Goal: Task Accomplishment & Management: Complete application form

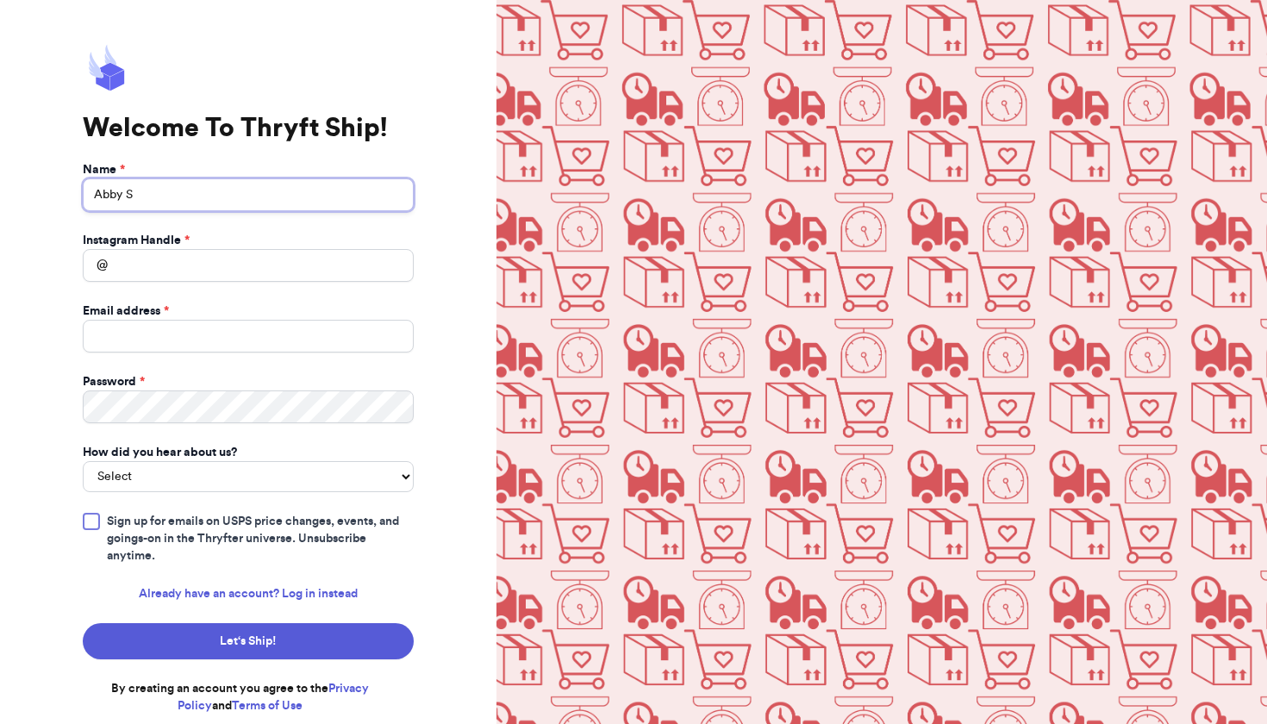
type input "Abby S"
click at [214, 277] on input "Instagram Handle *" at bounding box center [248, 265] width 331 height 33
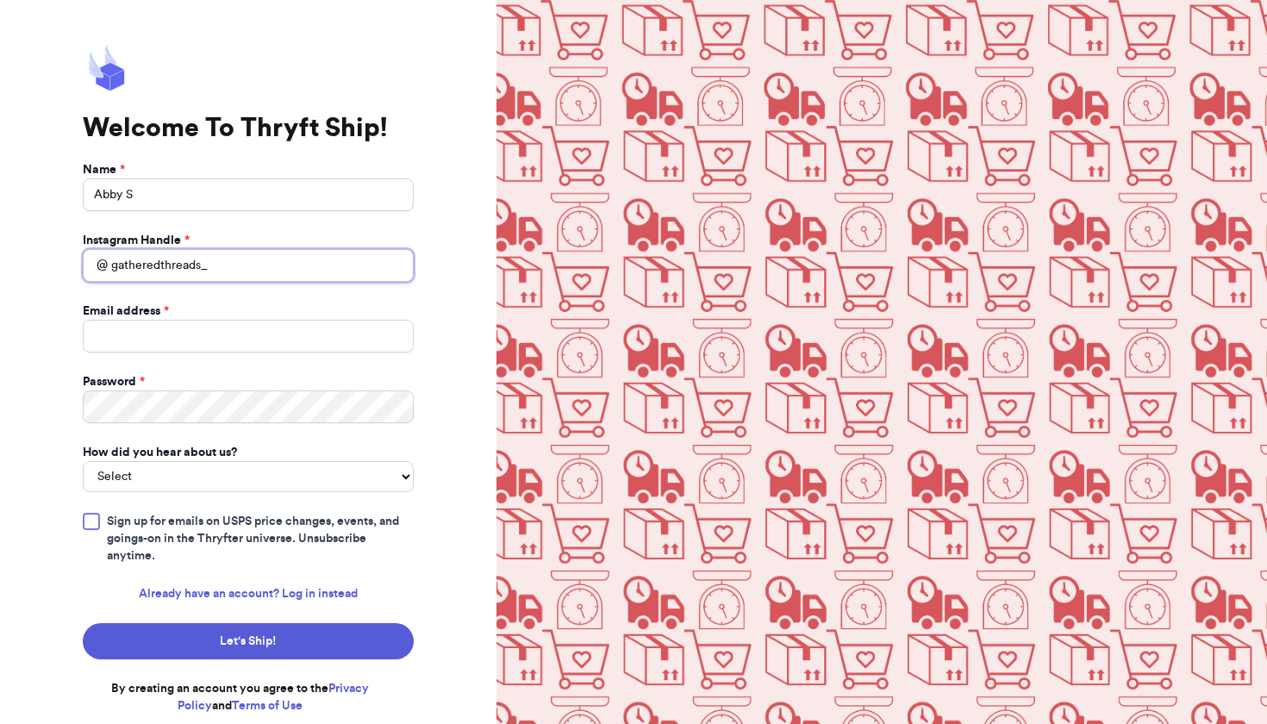
type input "gatheredthreads_"
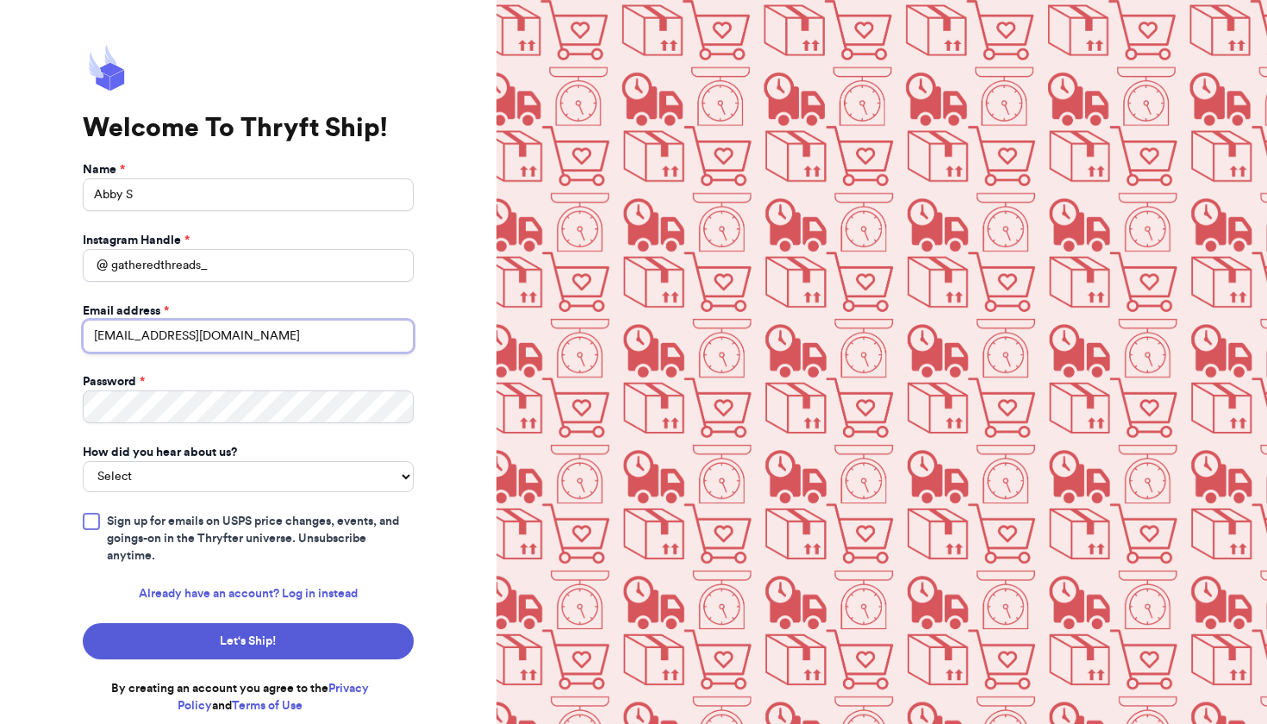
type input "gatheredthreads1@gmail.com"
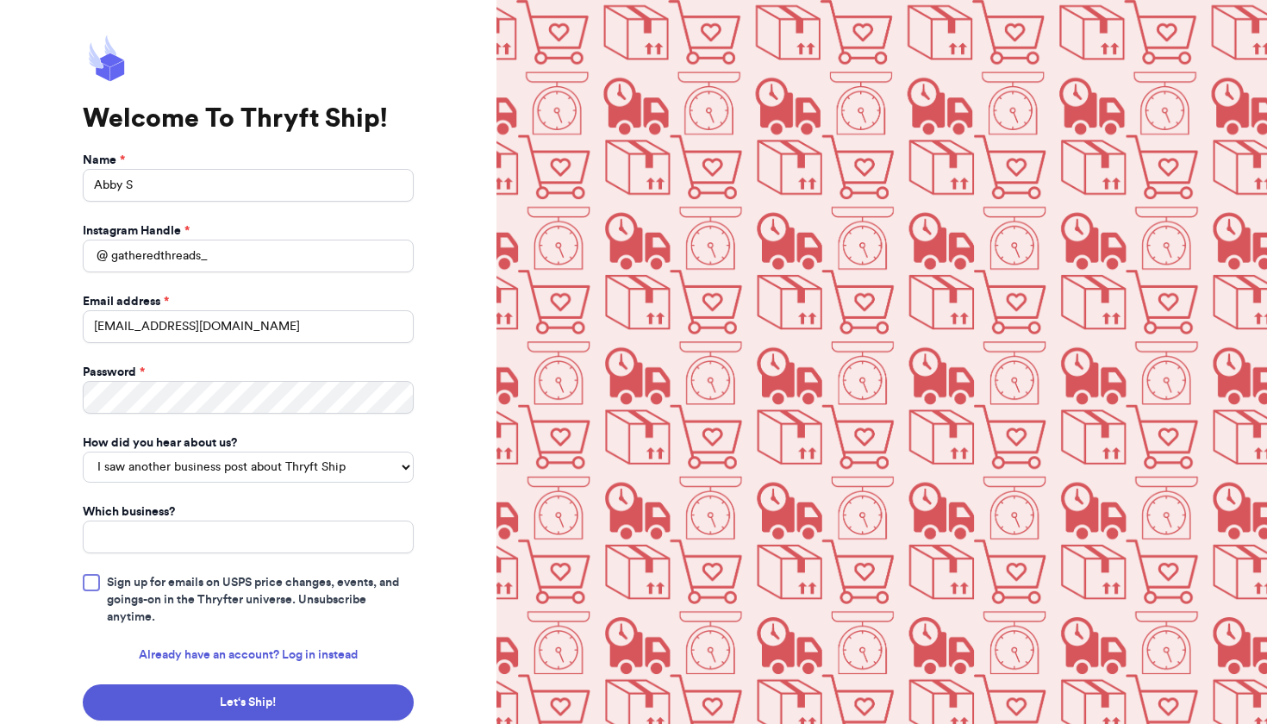
click at [259, 448] on div "How did you hear about us?" at bounding box center [248, 442] width 331 height 17
select select "instagram_ad"
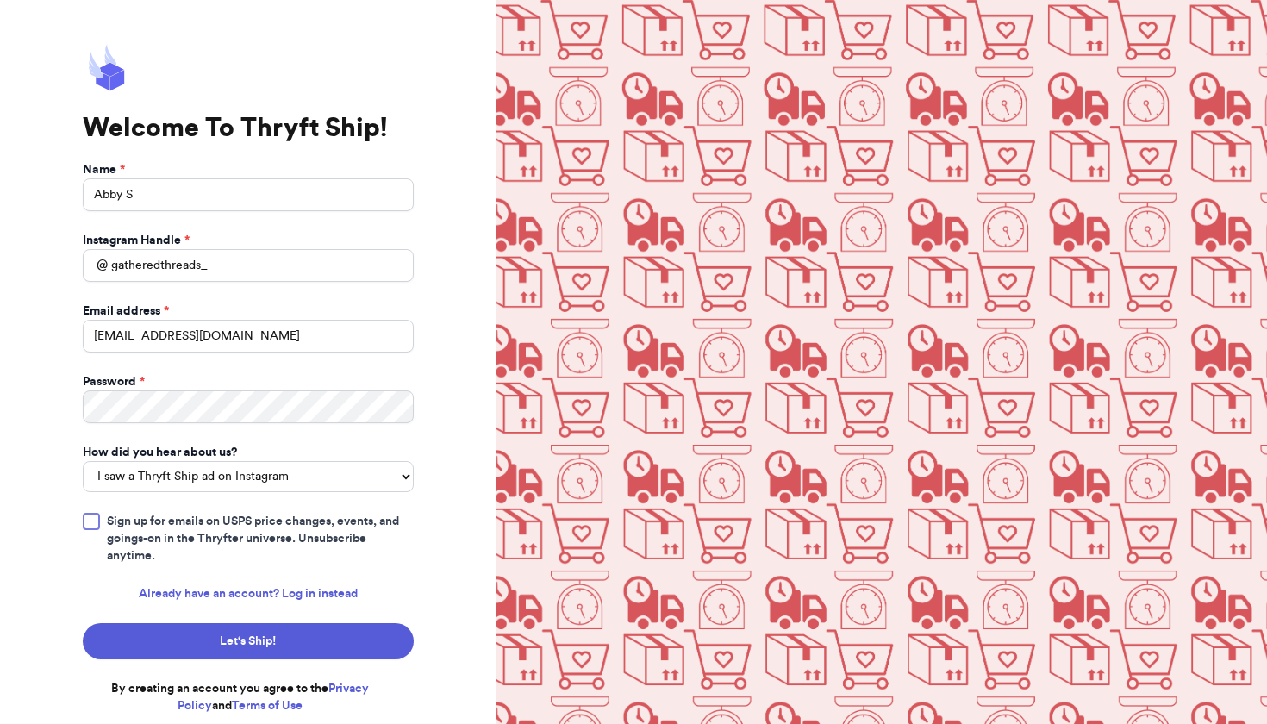
click at [98, 513] on div at bounding box center [91, 521] width 17 height 17
click at [0, 0] on input "Sign up for emails on USPS price changes, events, and goings-on in the Thryfter…" at bounding box center [0, 0] width 0 height 0
click at [239, 636] on button "Let‘s Ship!" at bounding box center [248, 641] width 331 height 36
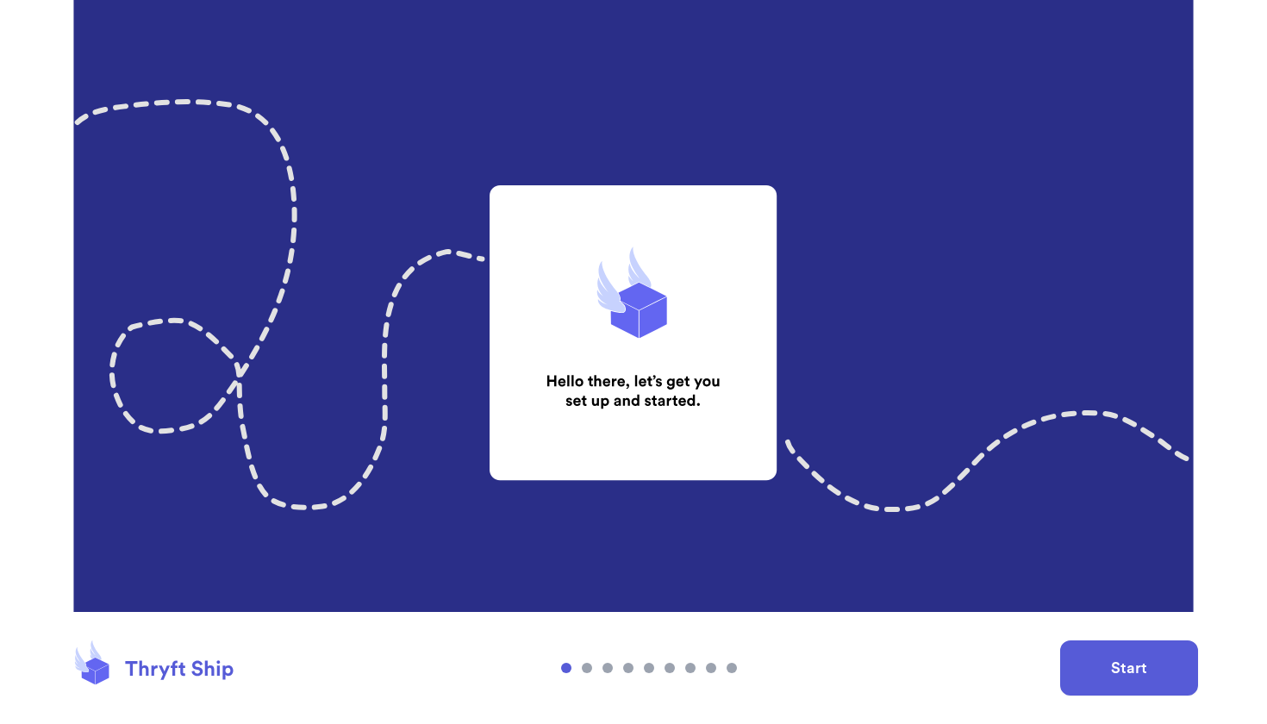
click at [1125, 670] on button "Start" at bounding box center [1129, 667] width 138 height 55
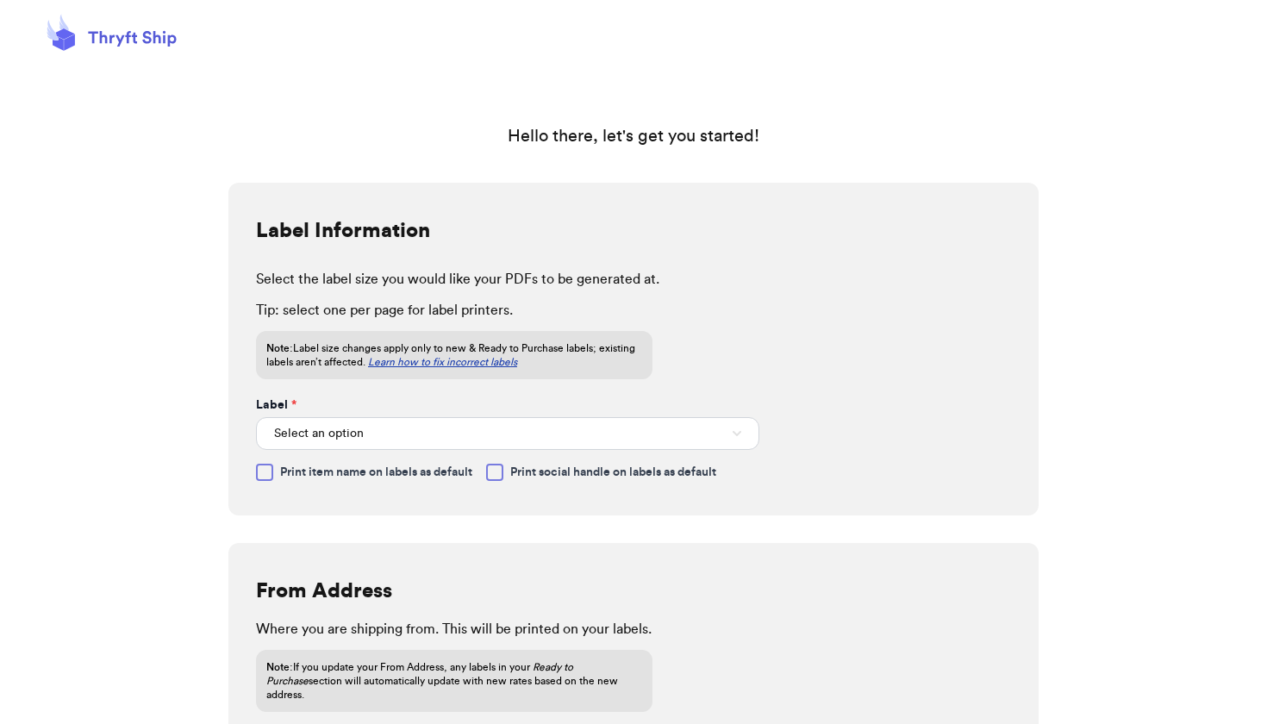
click at [559, 435] on button "Select an option" at bounding box center [507, 433] width 503 height 33
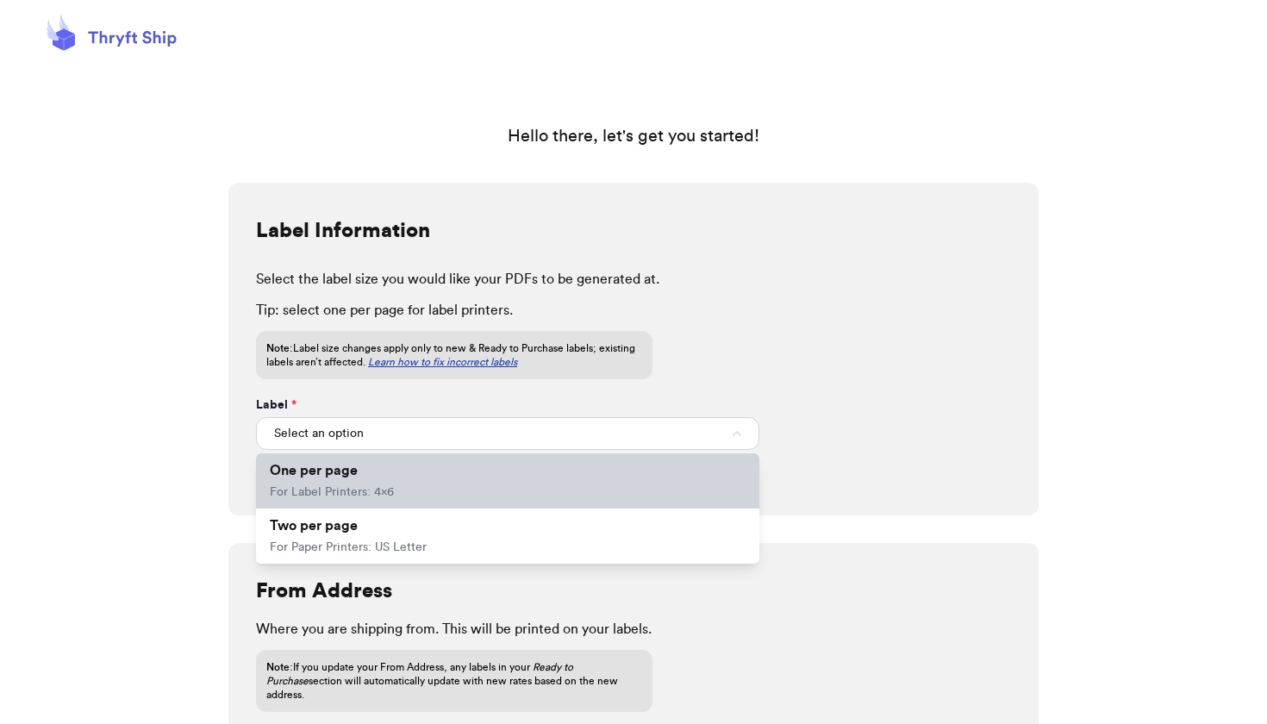
click at [466, 483] on li "One per page For Label Printers: 4x6" at bounding box center [507, 480] width 503 height 55
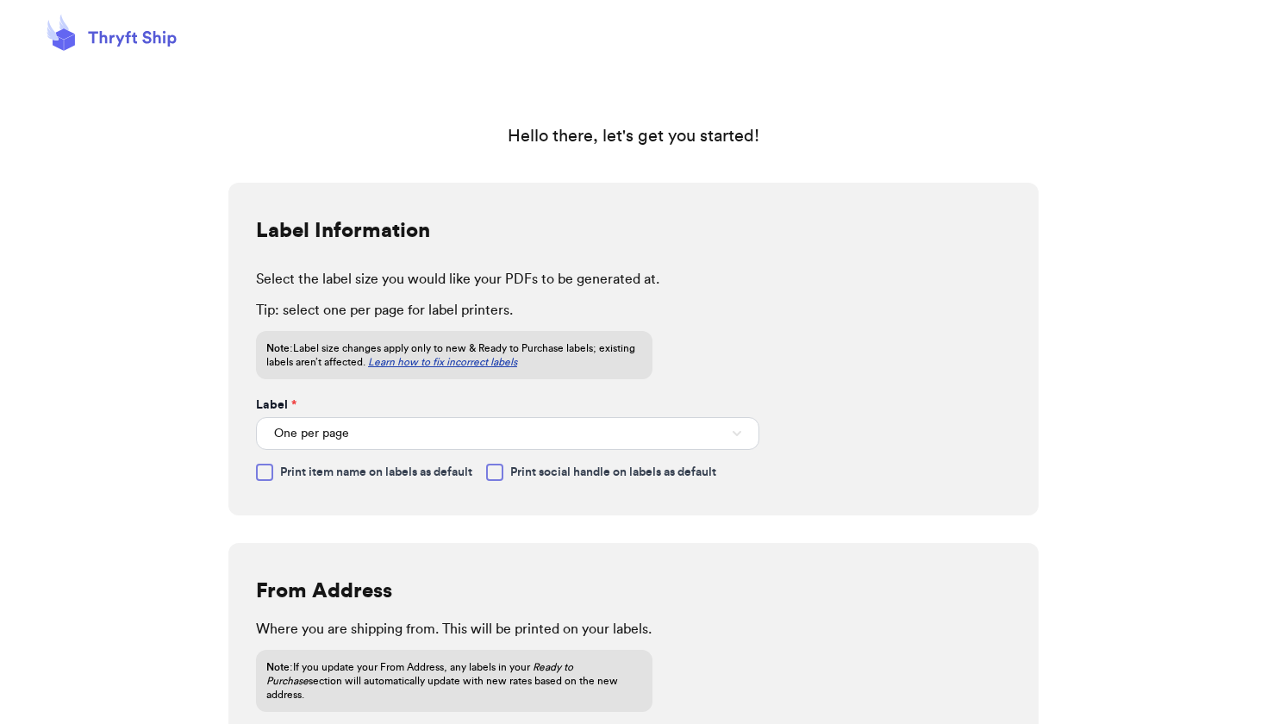
click at [502, 474] on div at bounding box center [494, 472] width 17 height 17
click at [0, 0] on input "Print social handle on labels as default" at bounding box center [0, 0] width 0 height 0
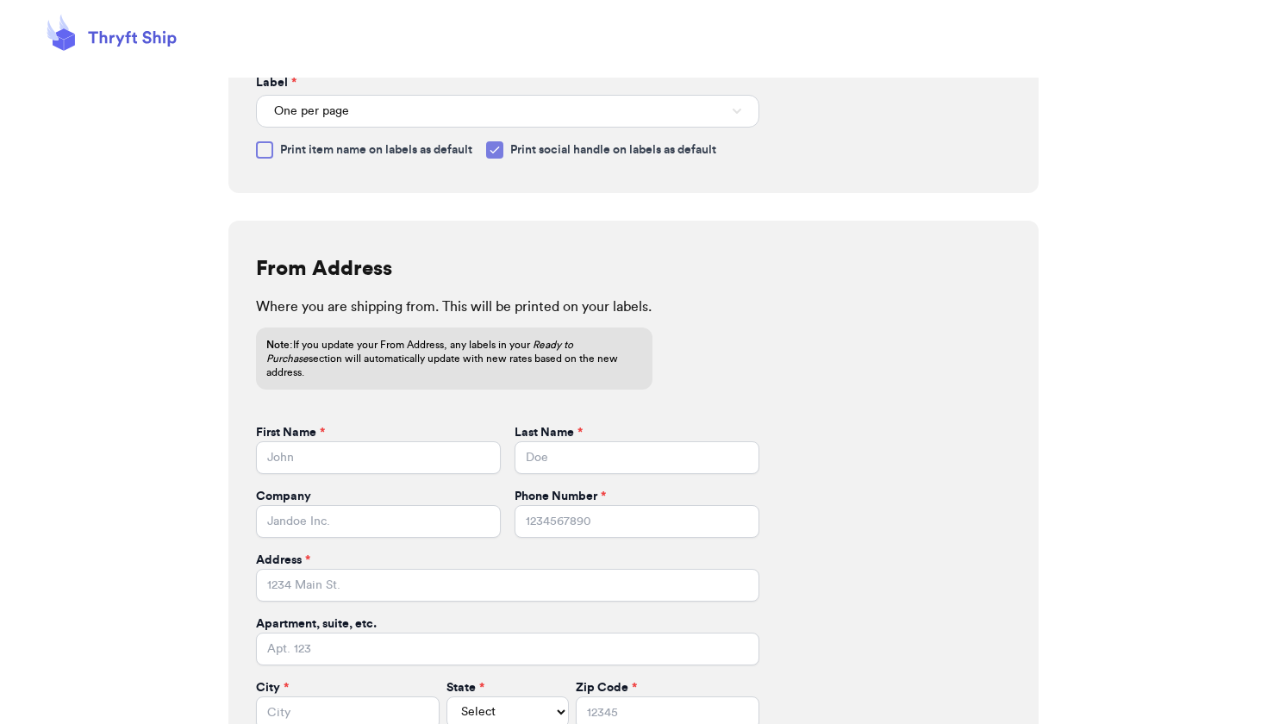
scroll to position [324, 0]
type input "Abby"
type input "S"
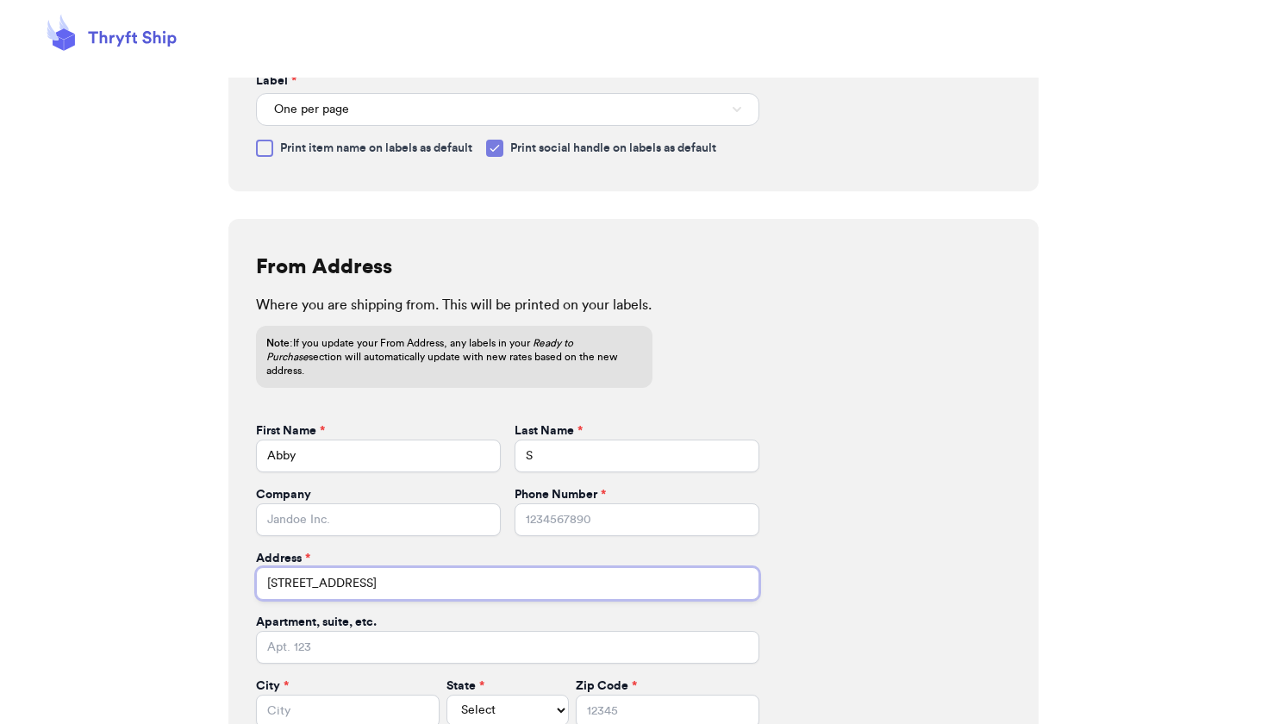
type input "[STREET_ADDRESS]"
click at [538, 614] on div "Apartment, suite, etc." at bounding box center [507, 622] width 503 height 17
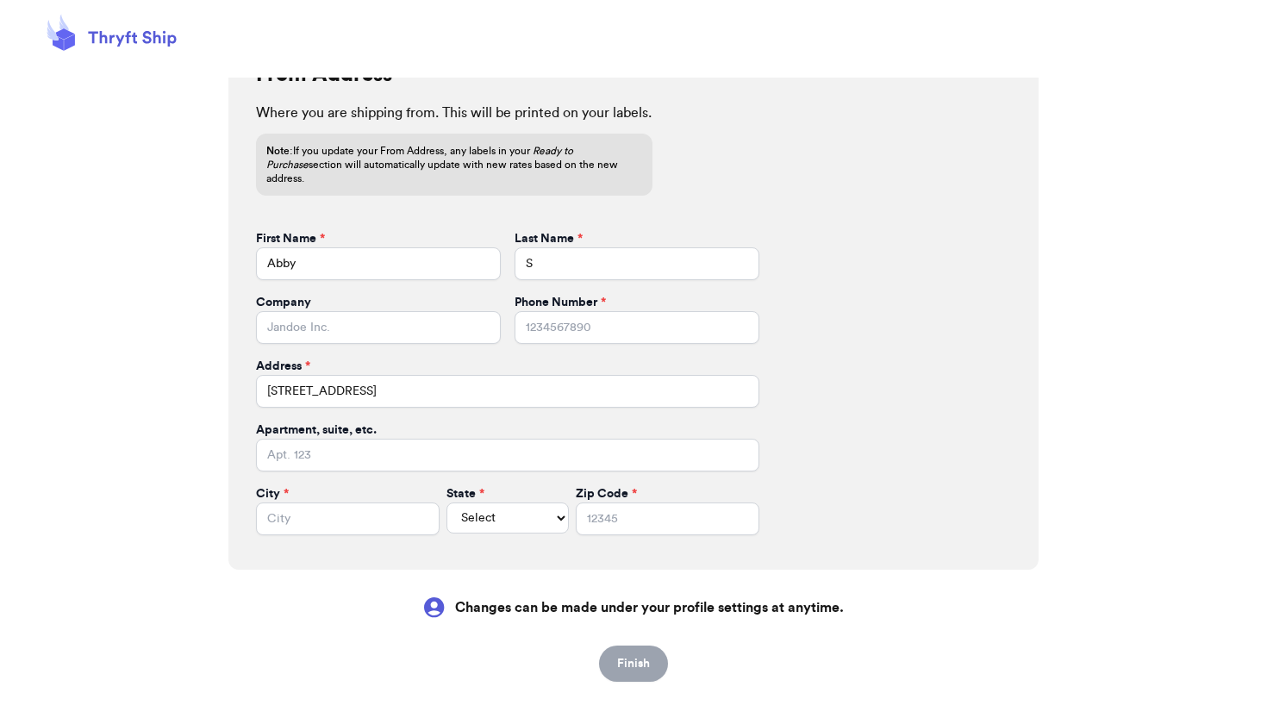
scroll to position [515, 0]
type input "[GEOGRAPHIC_DATA]"
type input "60007"
select select "IL"
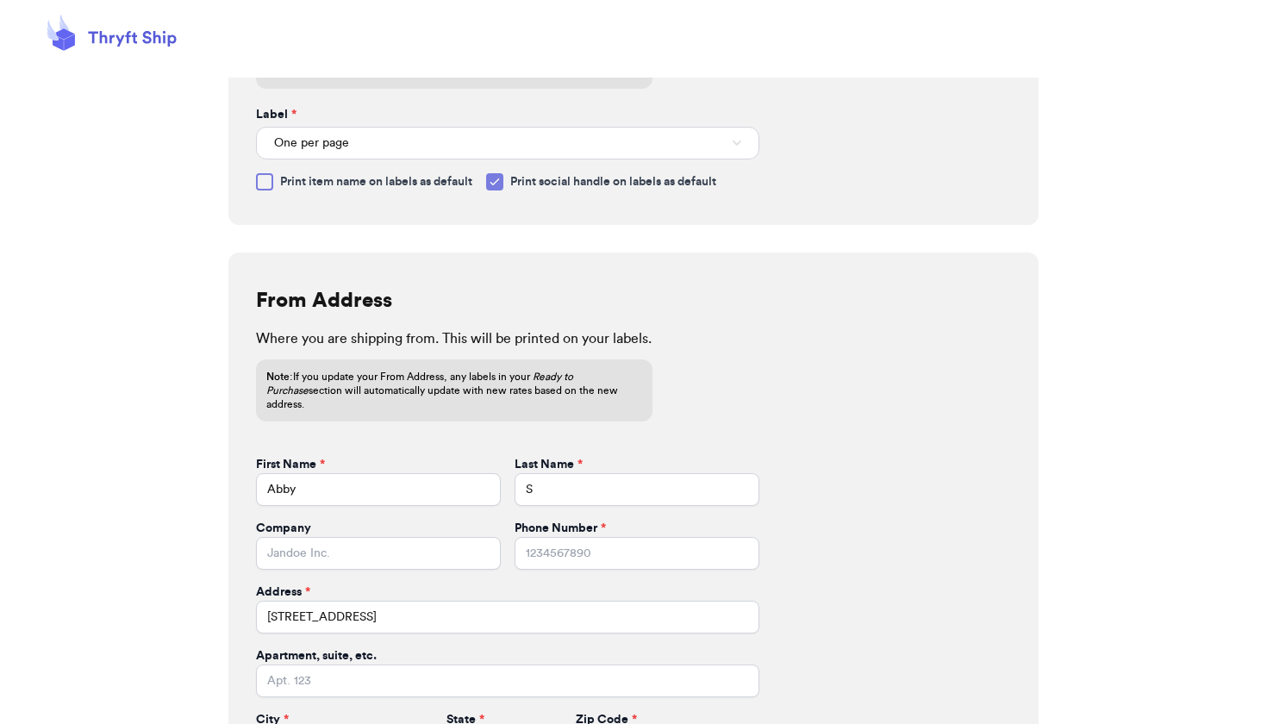
scroll to position [108, 0]
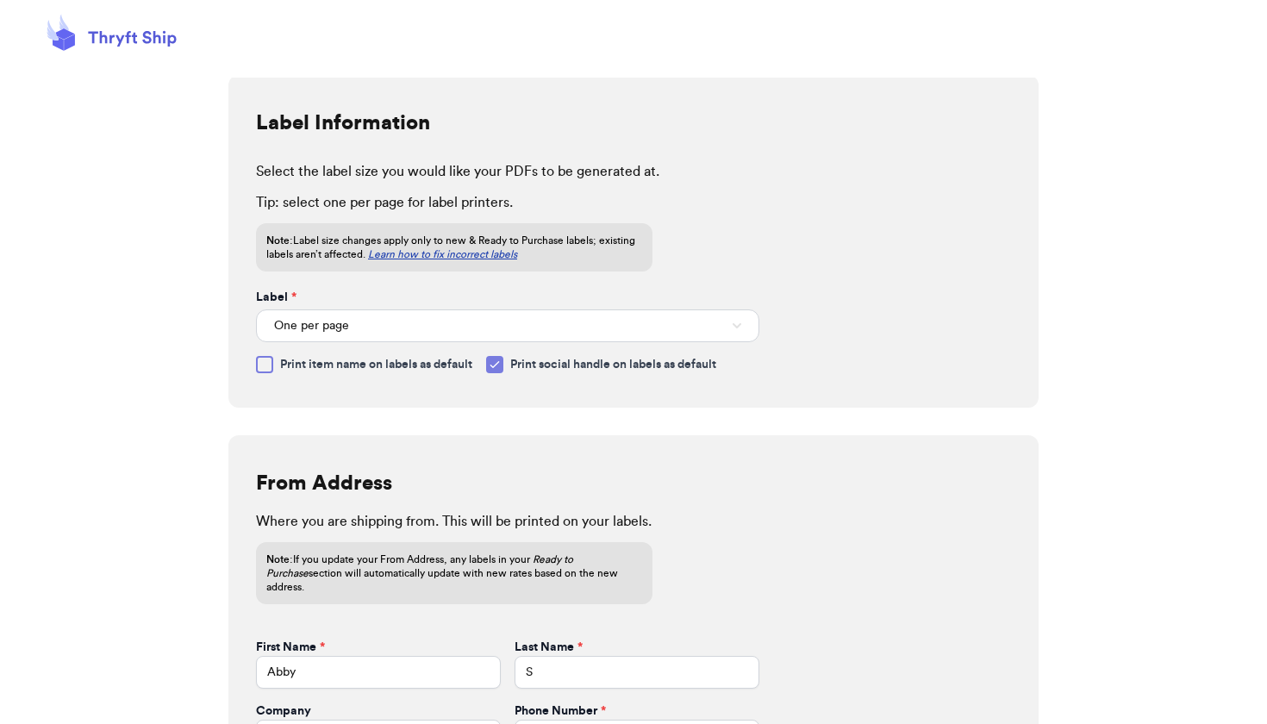
click at [502, 360] on icon at bounding box center [495, 365] width 14 height 14
click at [0, 0] on input "Print social handle on labels as default" at bounding box center [0, 0] width 0 height 0
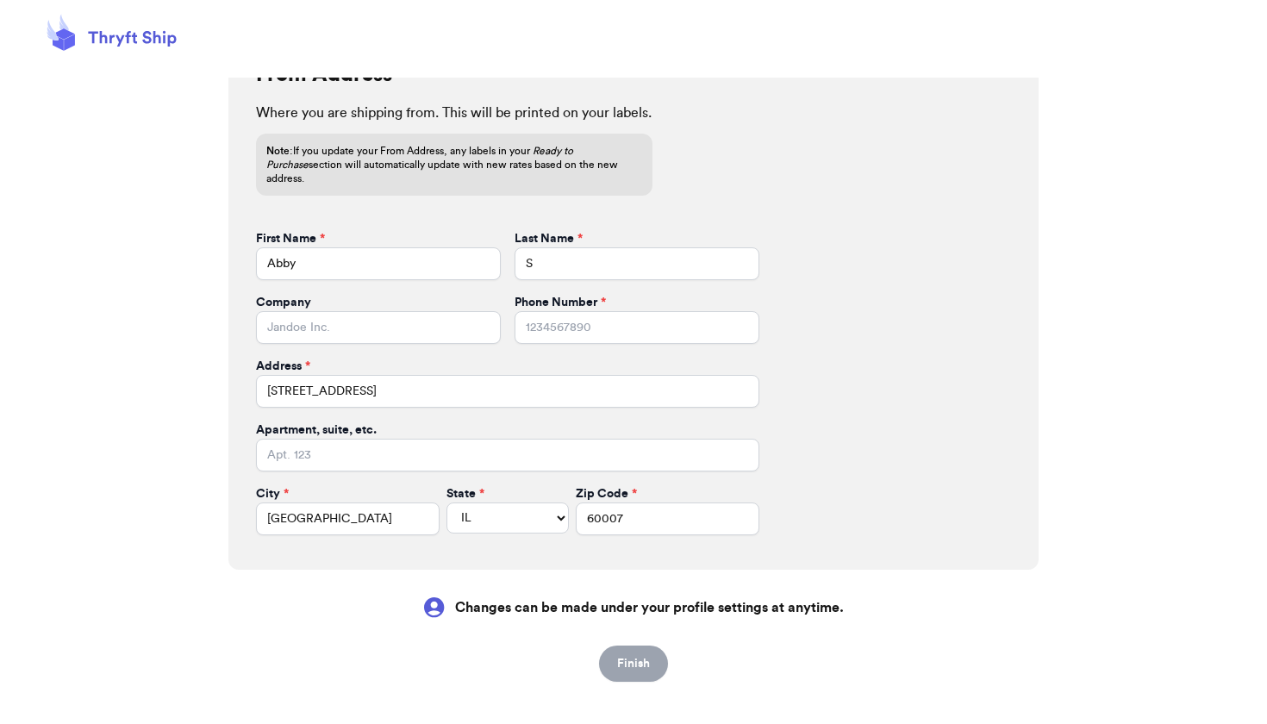
scroll to position [515, 0]
type input "7192095617"
click at [644, 646] on button "Finish" at bounding box center [633, 664] width 69 height 36
select select
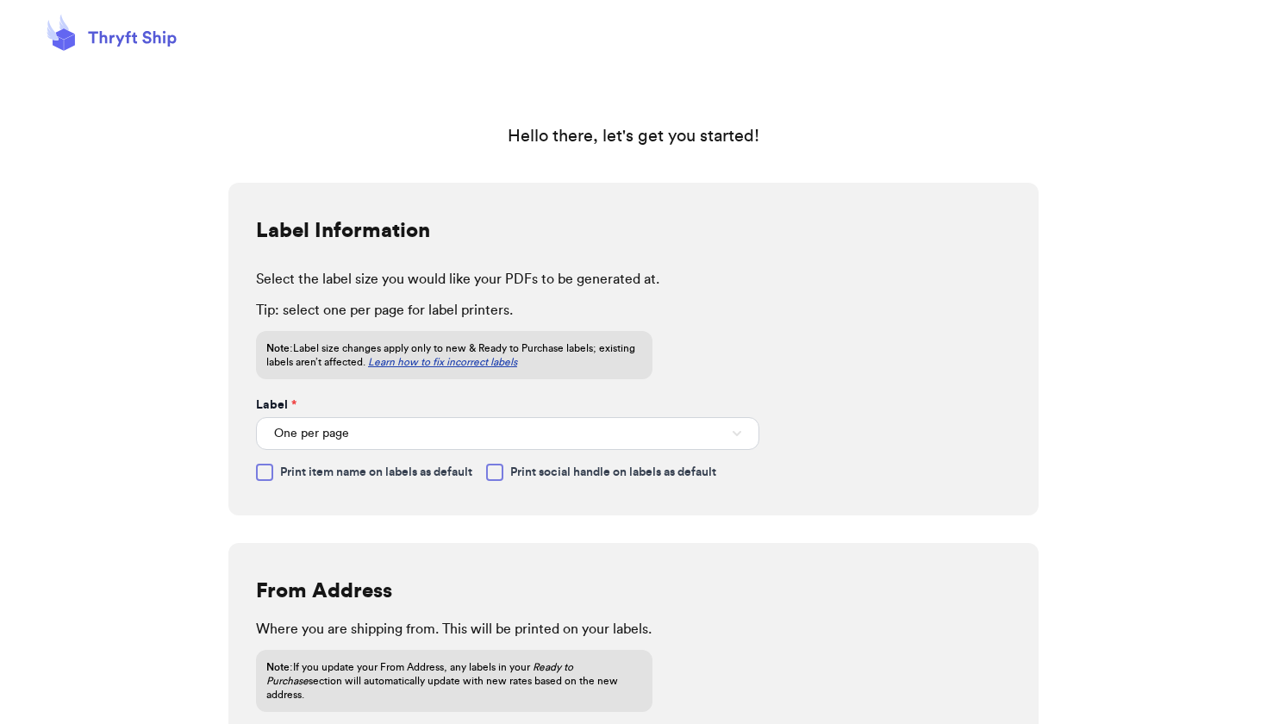
scroll to position [0, 0]
click at [520, 431] on button "One per page" at bounding box center [507, 433] width 503 height 33
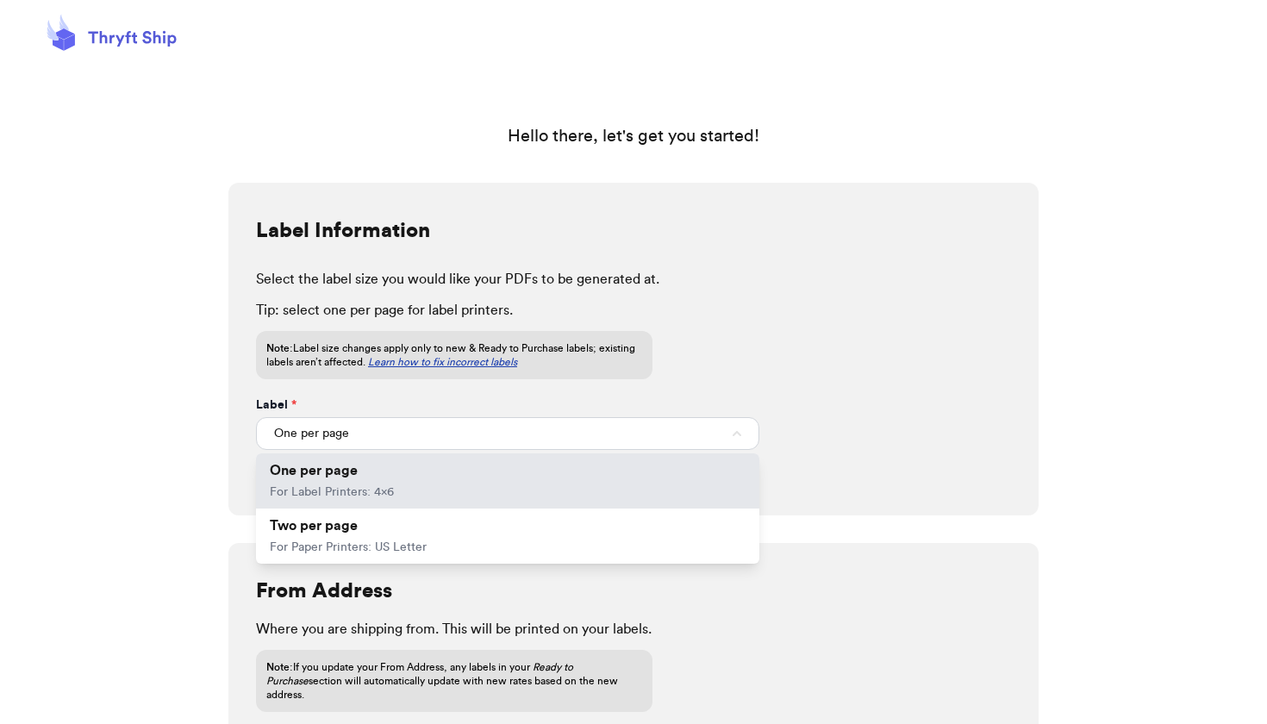
click at [808, 375] on div "Select the label size you would like your PDFs to be generated at. Tip: select …" at bounding box center [633, 319] width 755 height 121
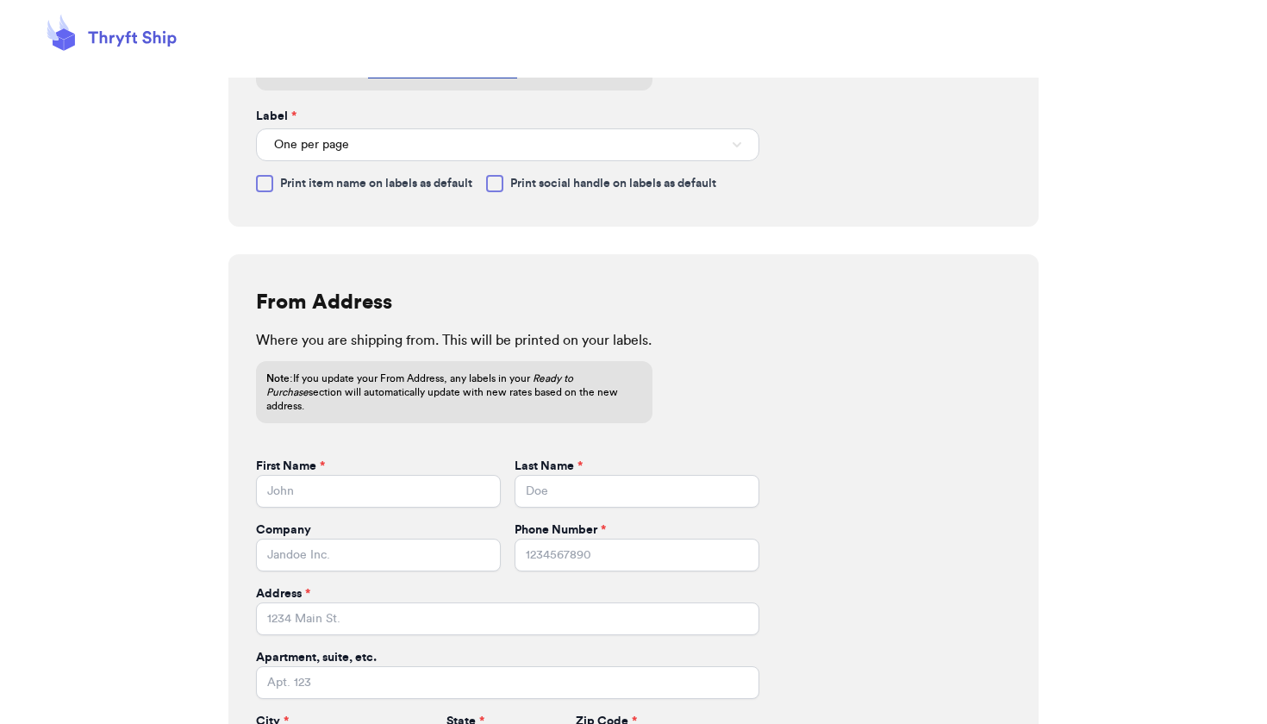
scroll to position [300, 0]
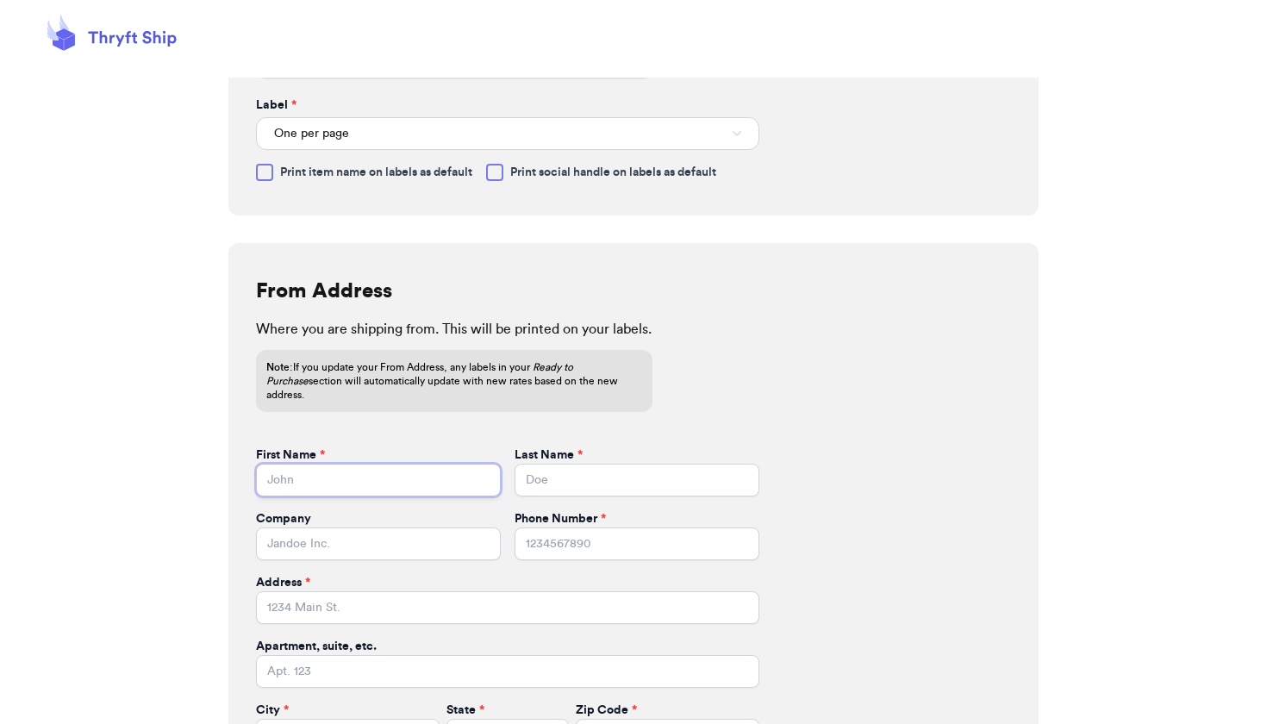
click at [414, 471] on input "First Name *" at bounding box center [378, 480] width 245 height 33
type input "Abby"
click at [592, 465] on input "Last Name *" at bounding box center [636, 480] width 245 height 33
type input "S"
click at [585, 527] on input "Phone Number *" at bounding box center [636, 543] width 245 height 33
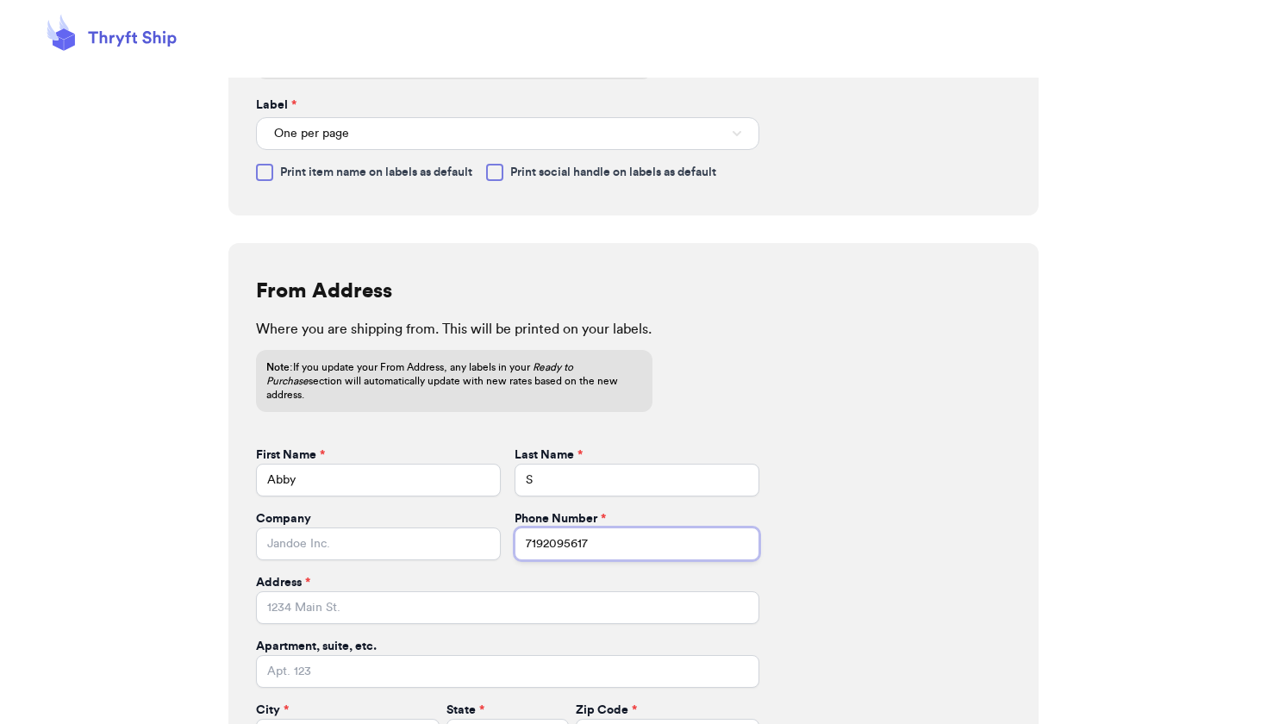
type input "7192095617"
click at [421, 591] on input "Address *" at bounding box center [507, 607] width 503 height 33
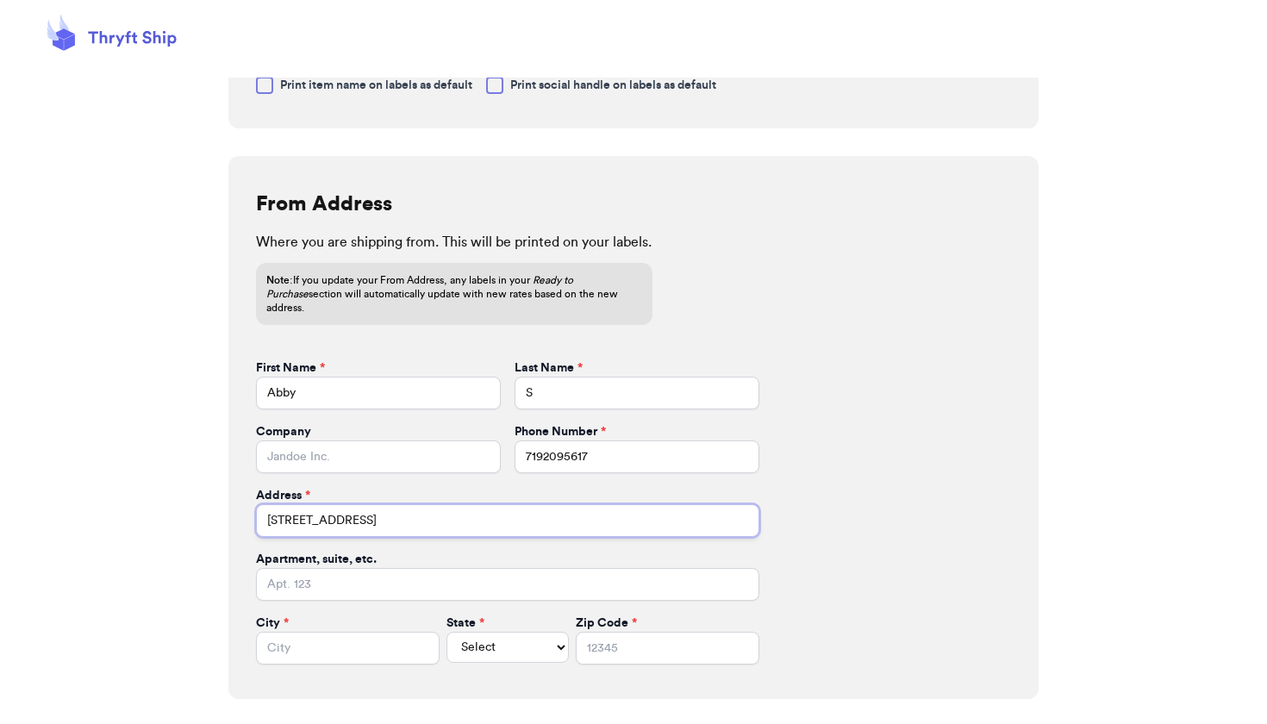
scroll to position [409, 0]
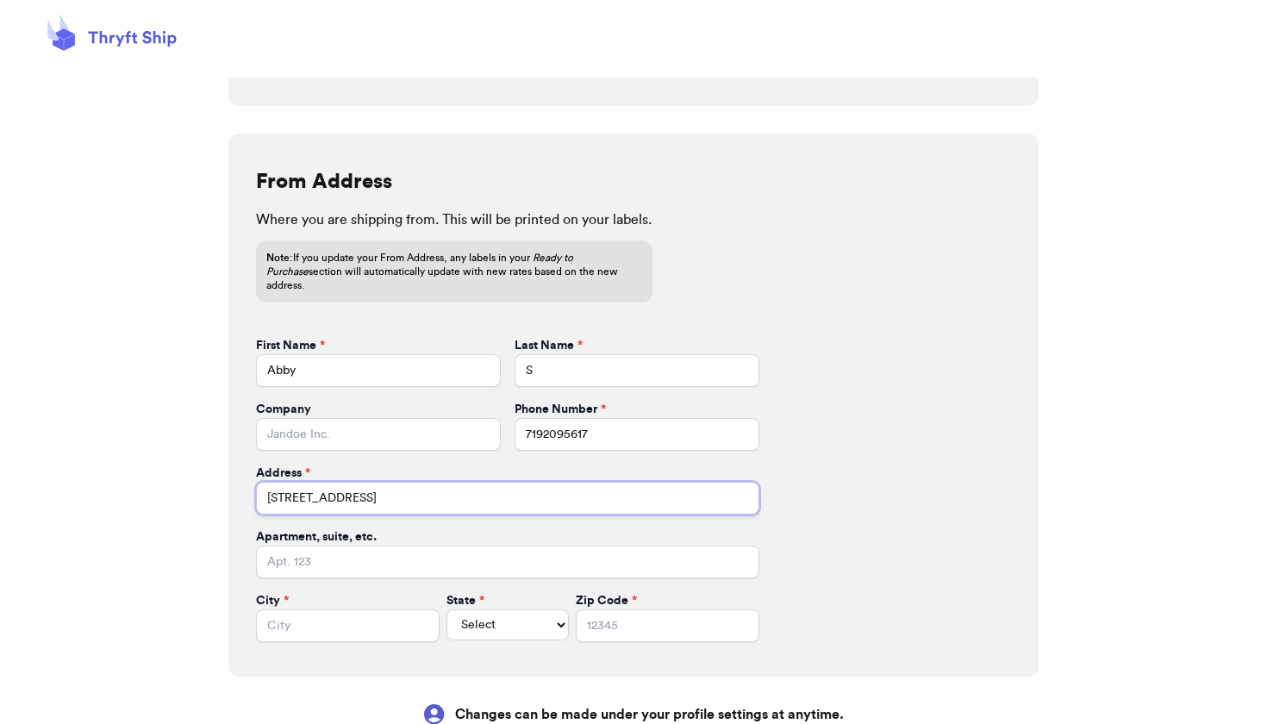
type input "[STREET_ADDRESS]"
click at [345, 617] on input "City *" at bounding box center [348, 625] width 184 height 33
type input "e"
type input "[GEOGRAPHIC_DATA]"
select select "IL"
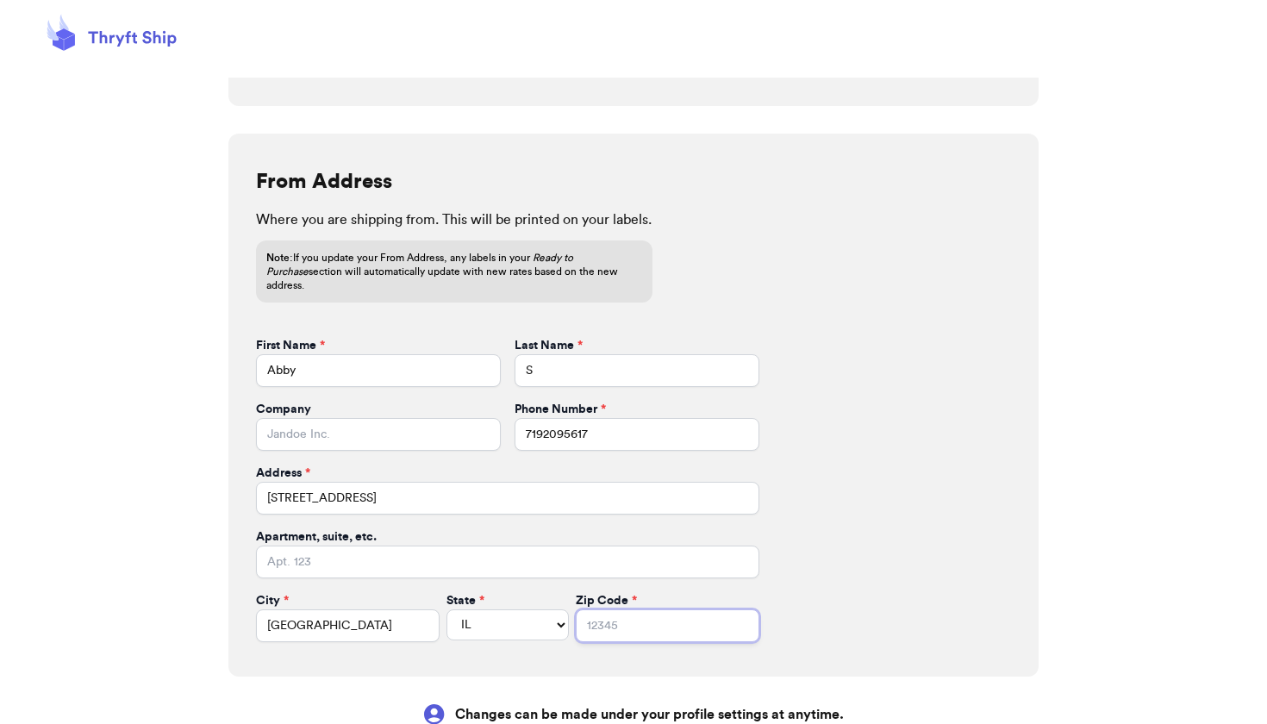
click at [576, 609] on input "Zip Code *" at bounding box center [668, 625] width 184 height 33
type input "6000"
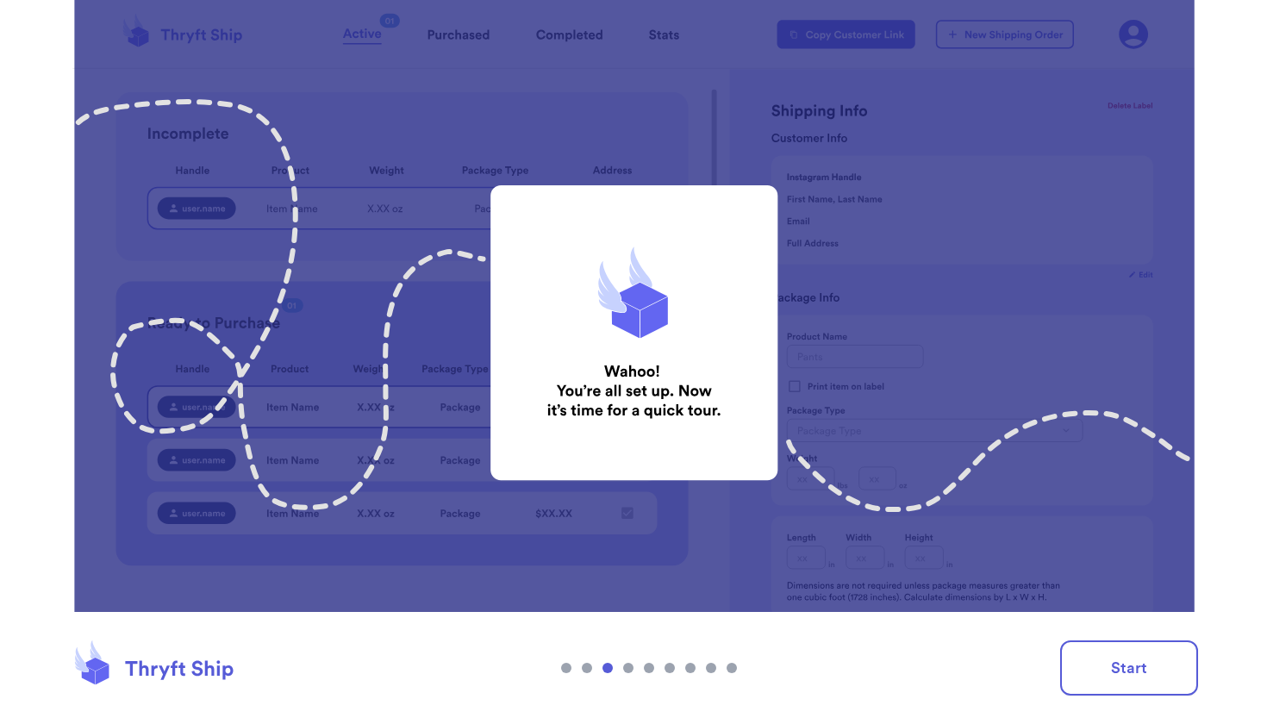
scroll to position [0, 0]
click at [1106, 670] on button "Start" at bounding box center [1129, 667] width 138 height 55
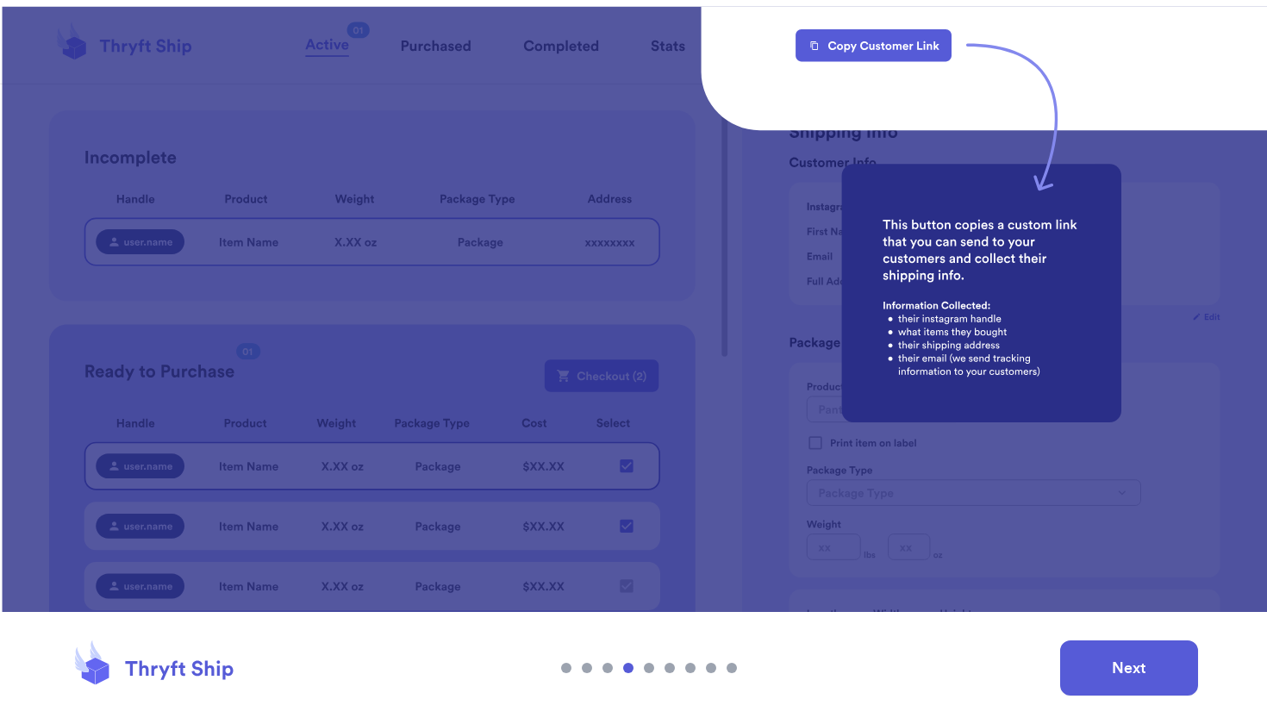
click at [1157, 683] on button "Next" at bounding box center [1129, 667] width 138 height 55
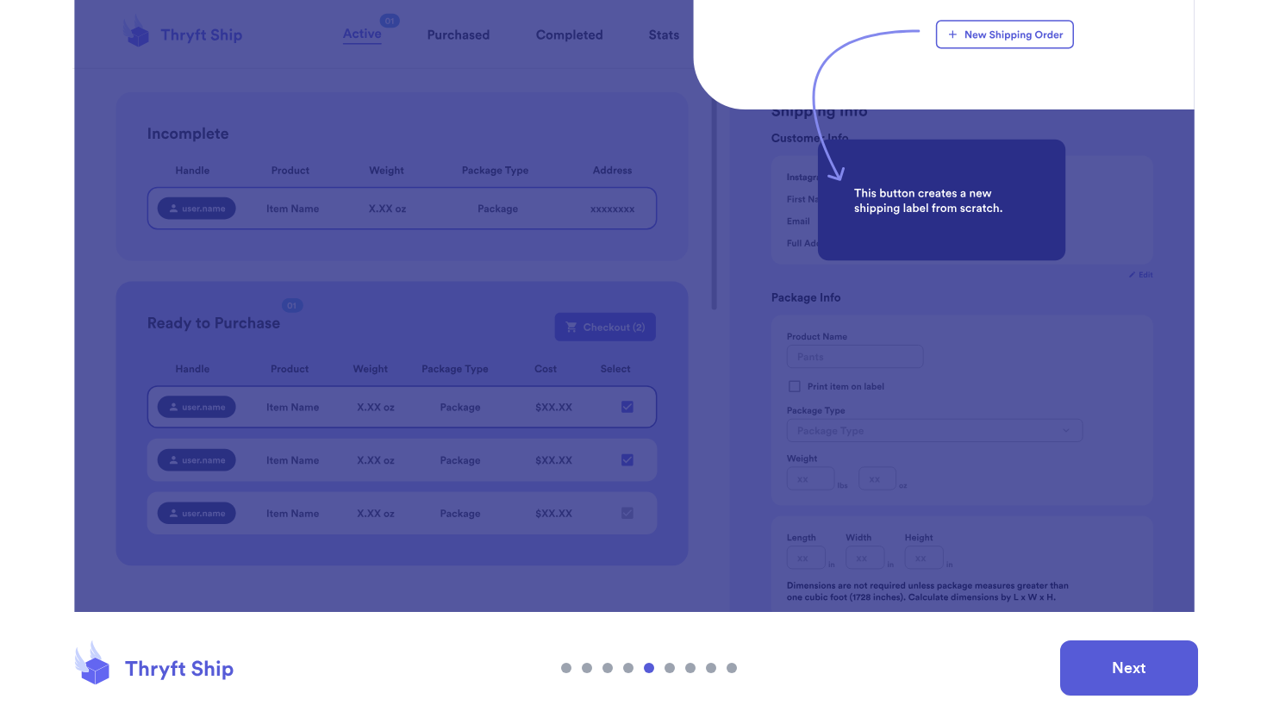
click at [1157, 683] on button "Next" at bounding box center [1129, 667] width 138 height 55
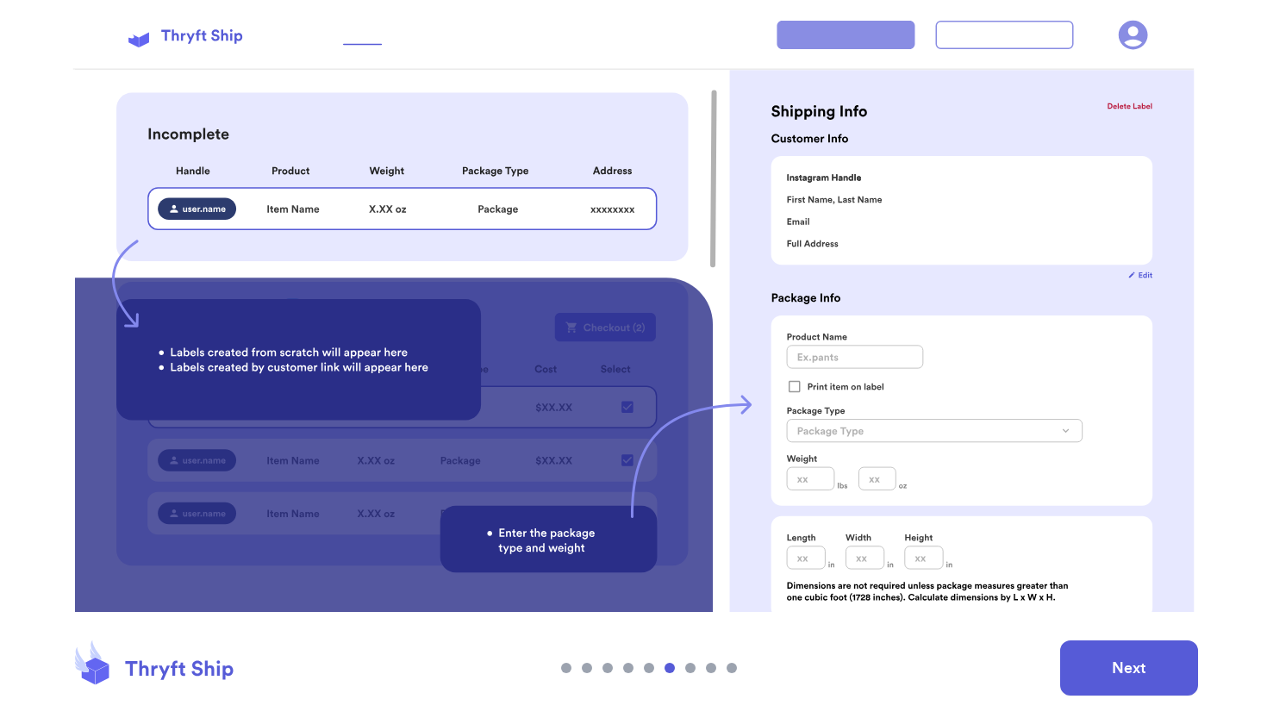
click at [1158, 682] on button "Next" at bounding box center [1129, 667] width 138 height 55
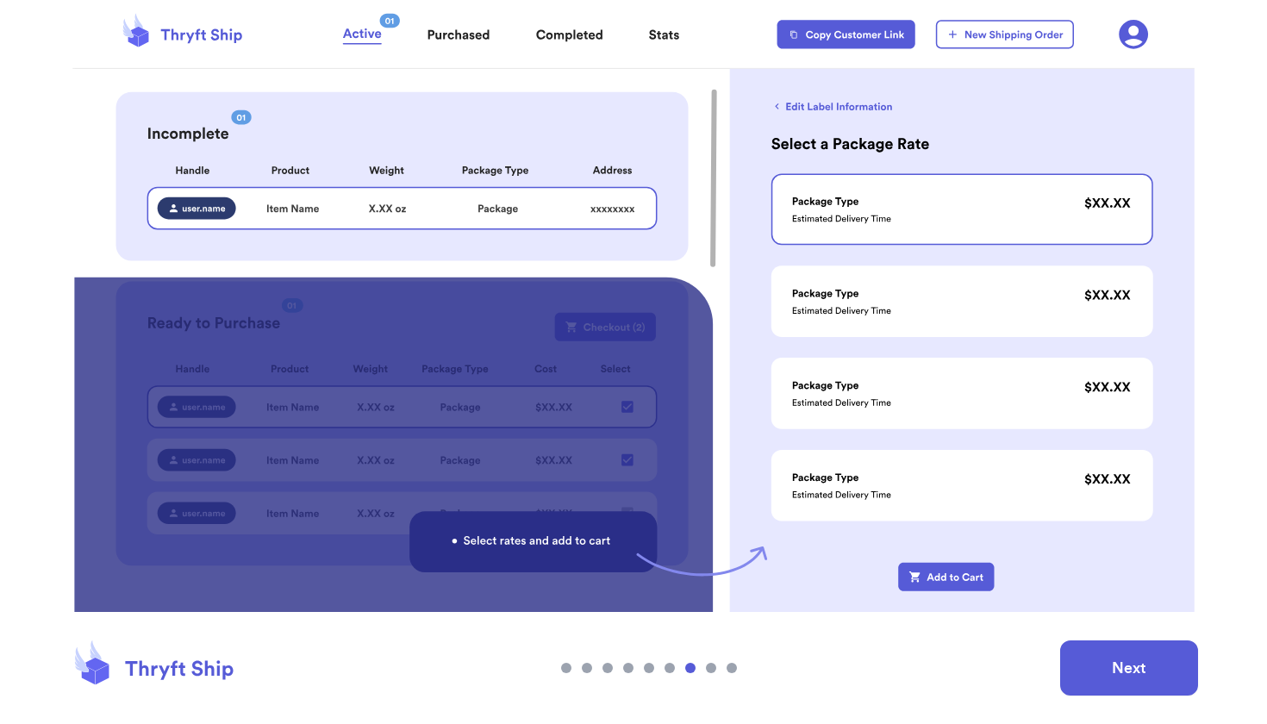
click at [1158, 682] on button "Next" at bounding box center [1129, 667] width 138 height 55
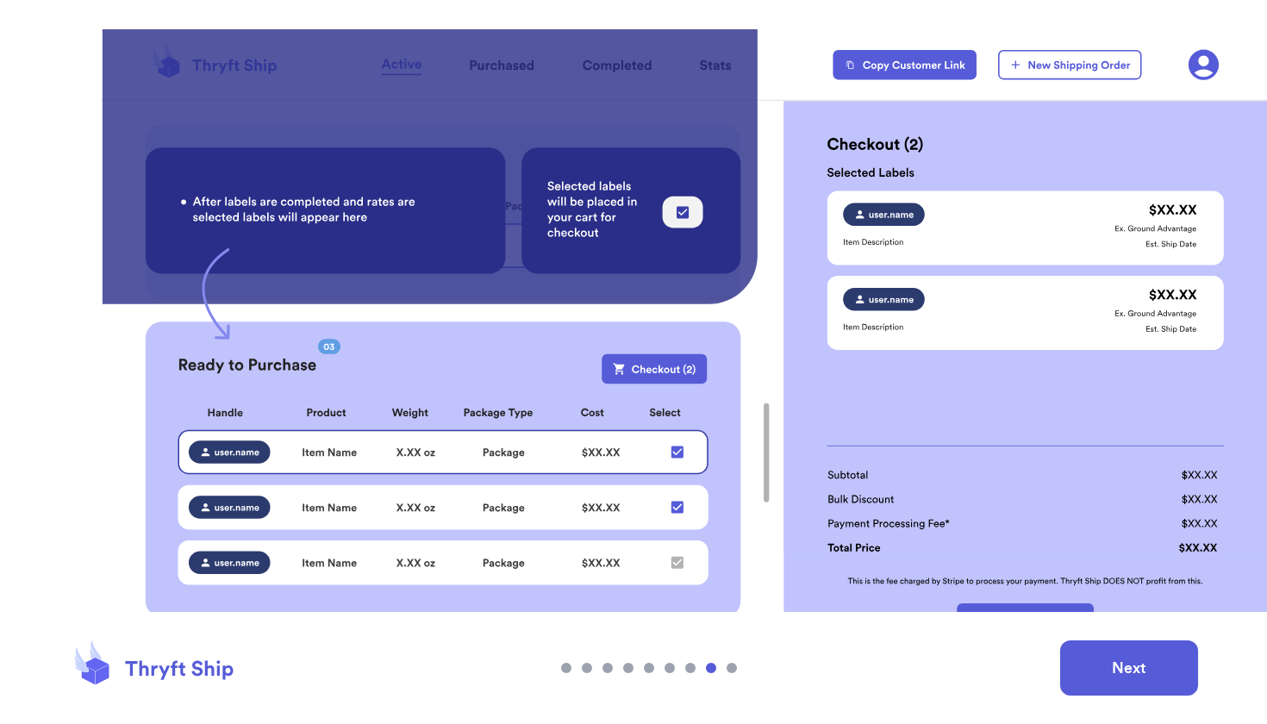
click at [1159, 682] on button "Next" at bounding box center [1129, 667] width 138 height 55
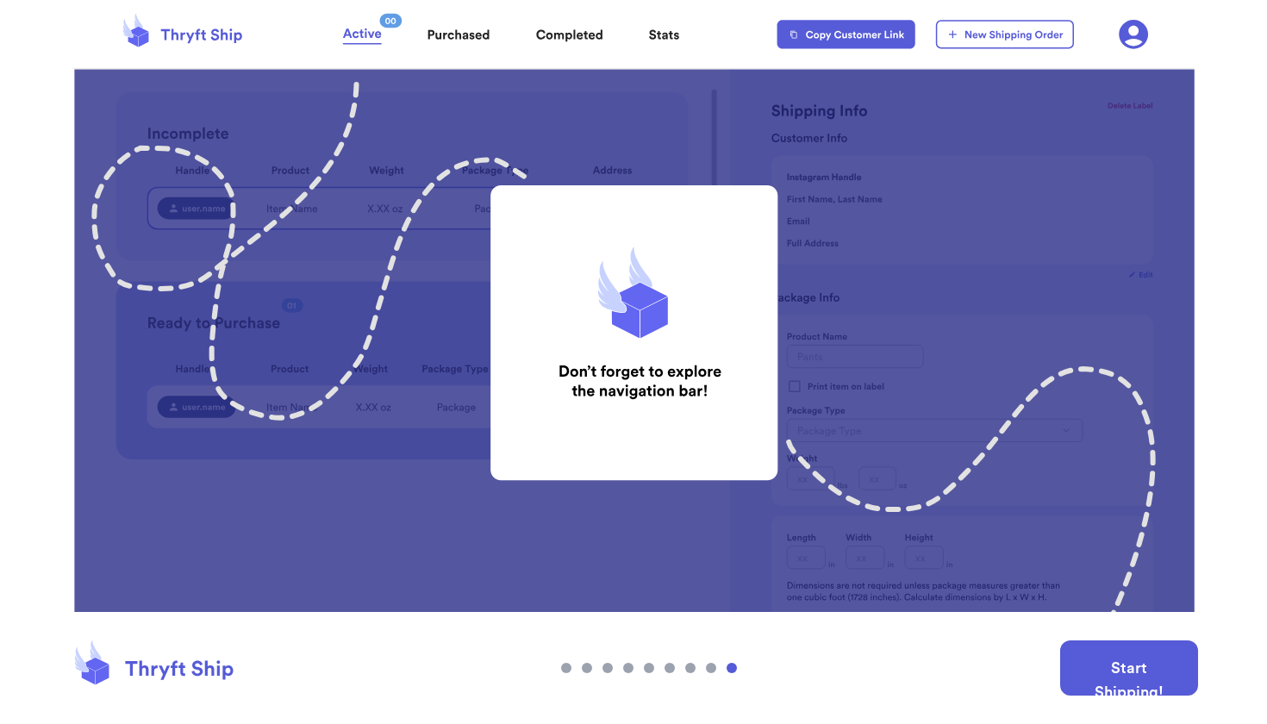
click at [1159, 682] on button "Start Shipping!" at bounding box center [1129, 667] width 138 height 55
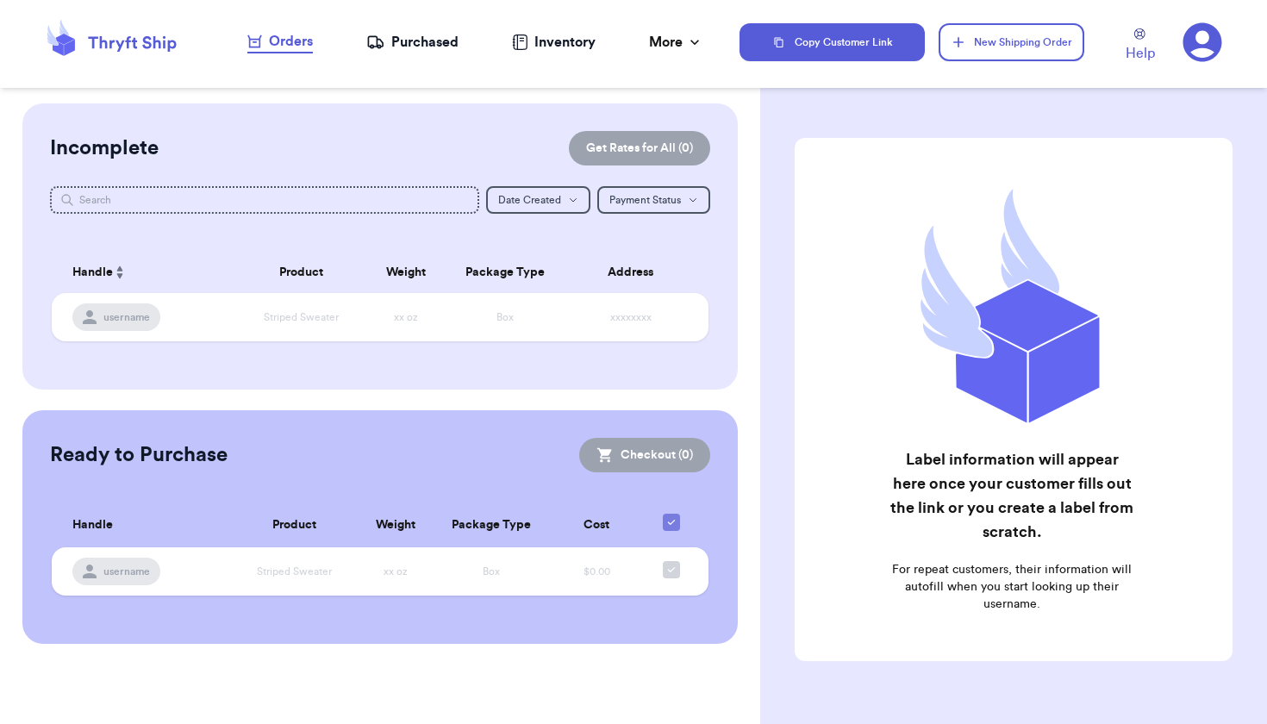
click at [1200, 48] on icon at bounding box center [1202, 42] width 40 height 40
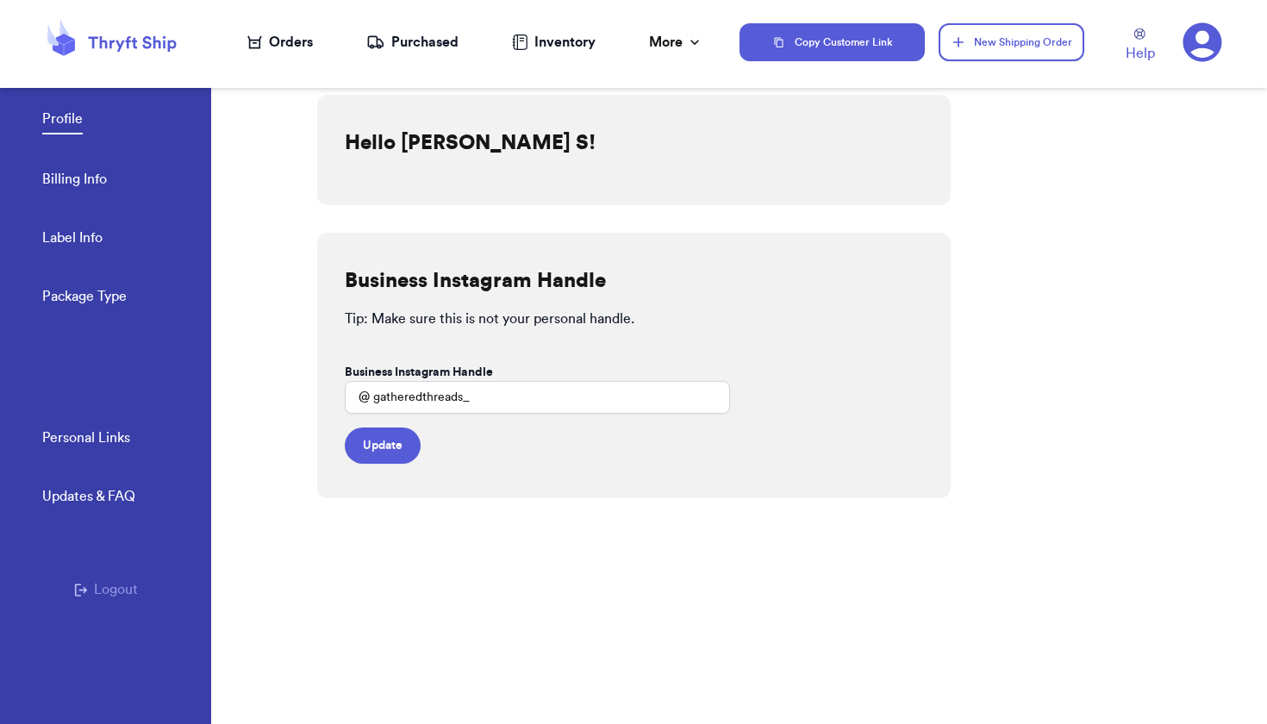
click at [78, 179] on link "Billing Info" at bounding box center [74, 181] width 65 height 24
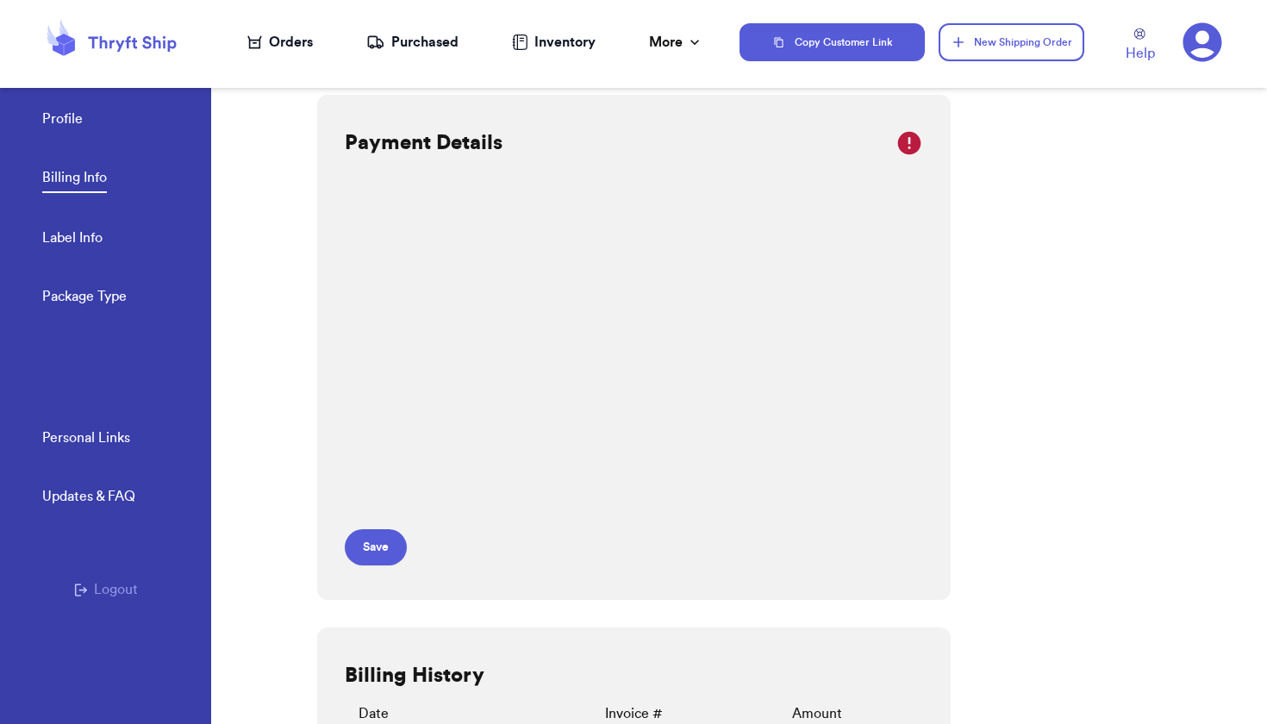
click at [82, 242] on link "Label Info" at bounding box center [72, 239] width 60 height 24
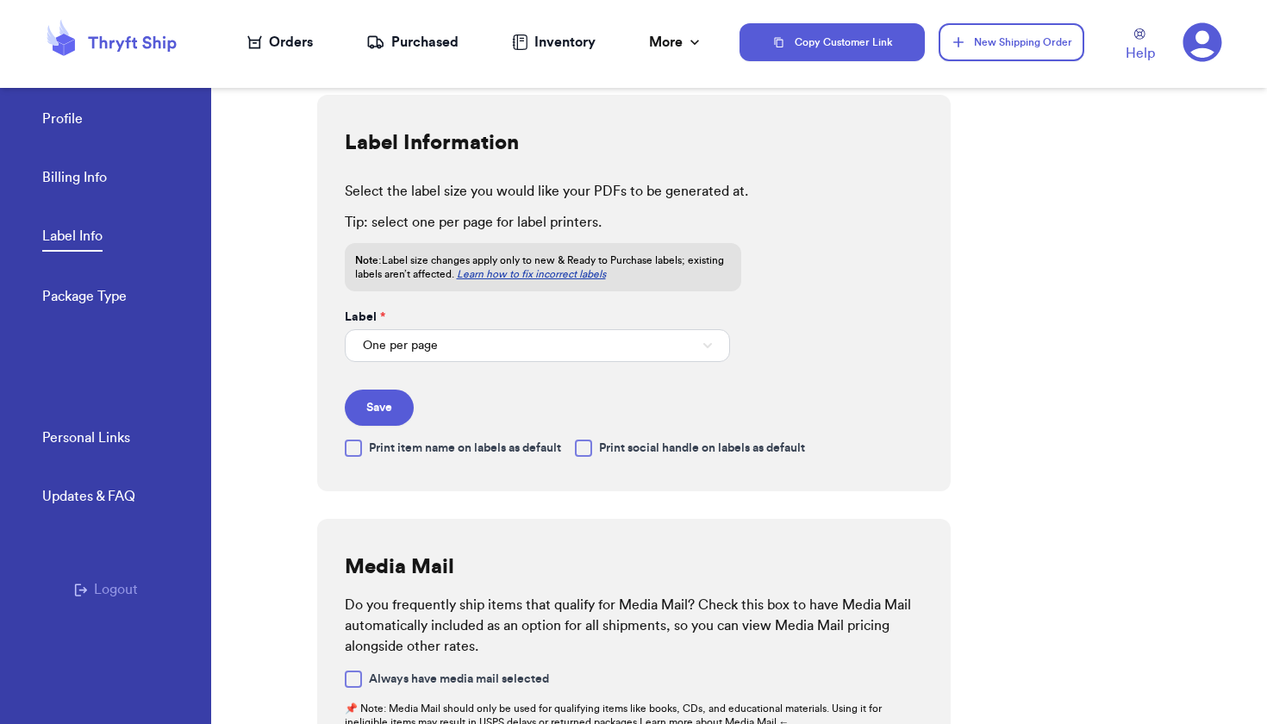
click at [96, 294] on link "Package Type" at bounding box center [84, 298] width 84 height 24
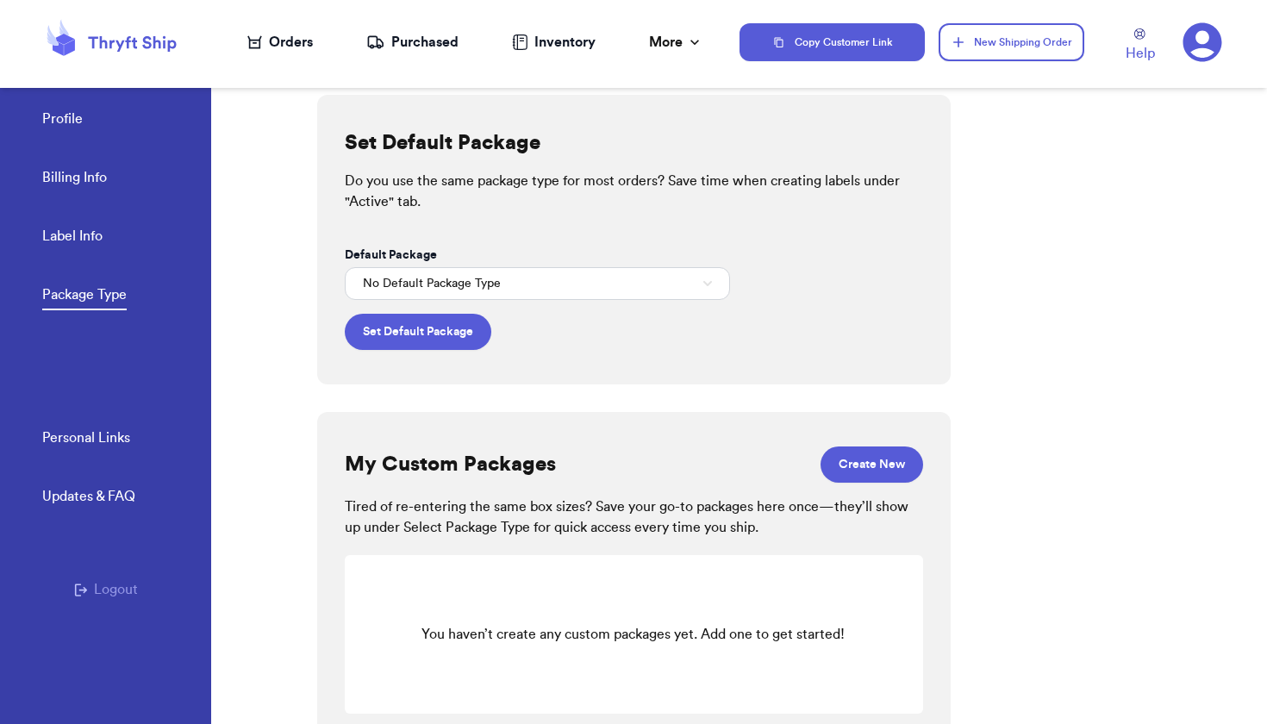
click at [398, 283] on span "No Default Package Type" at bounding box center [432, 283] width 138 height 17
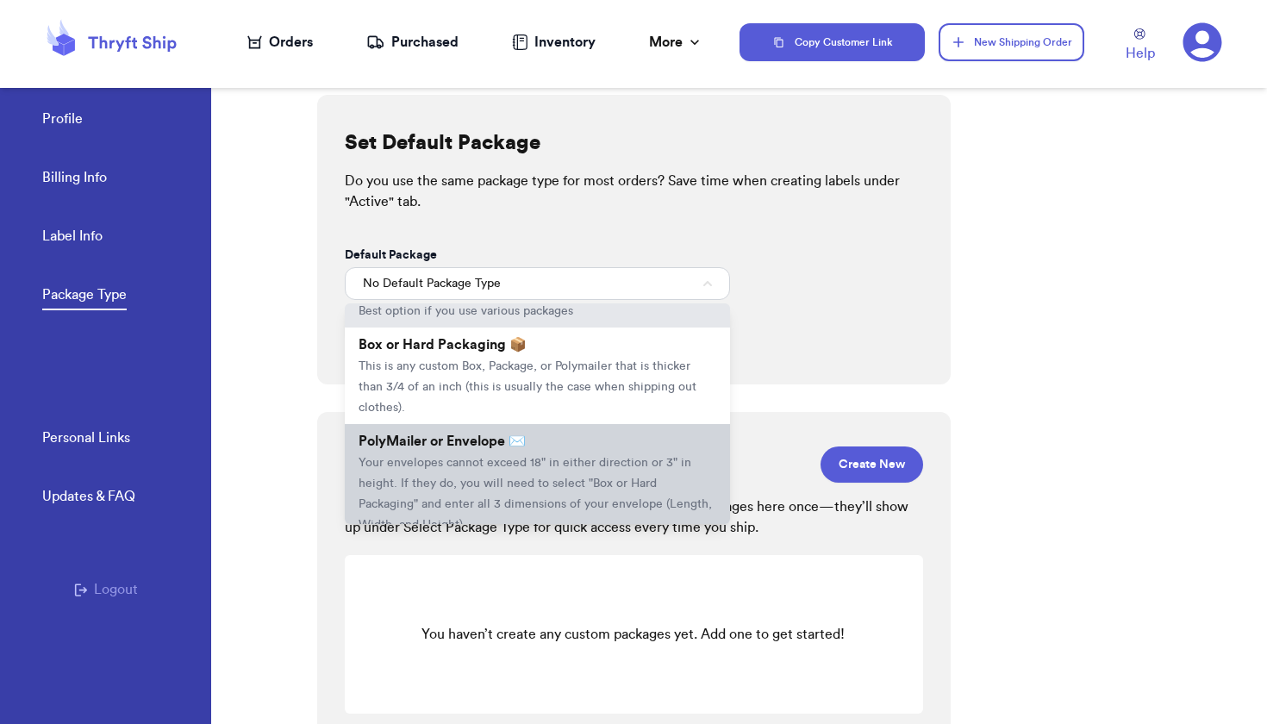
scroll to position [30, 0]
click at [421, 458] on span "Your envelopes cannot exceed 18" in either direction or 3" in height. If they d…" at bounding box center [534, 495] width 353 height 74
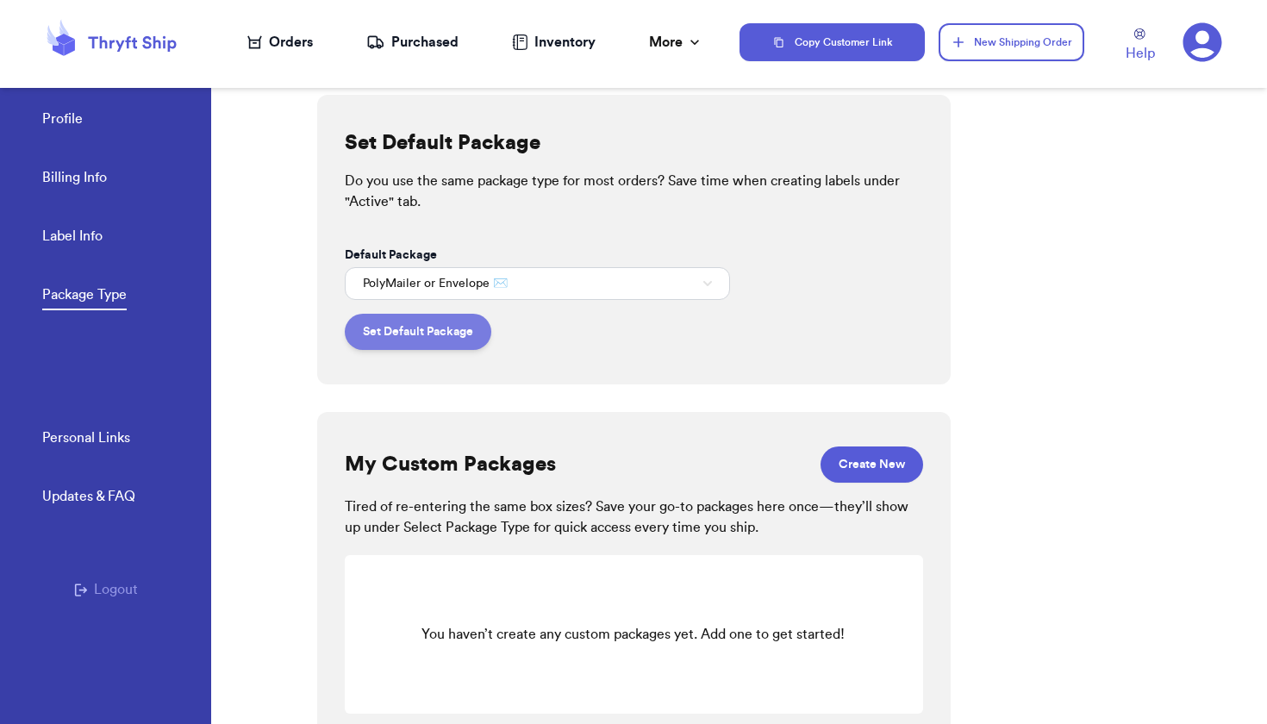
click at [408, 339] on button "Set Default Package" at bounding box center [418, 332] width 146 height 36
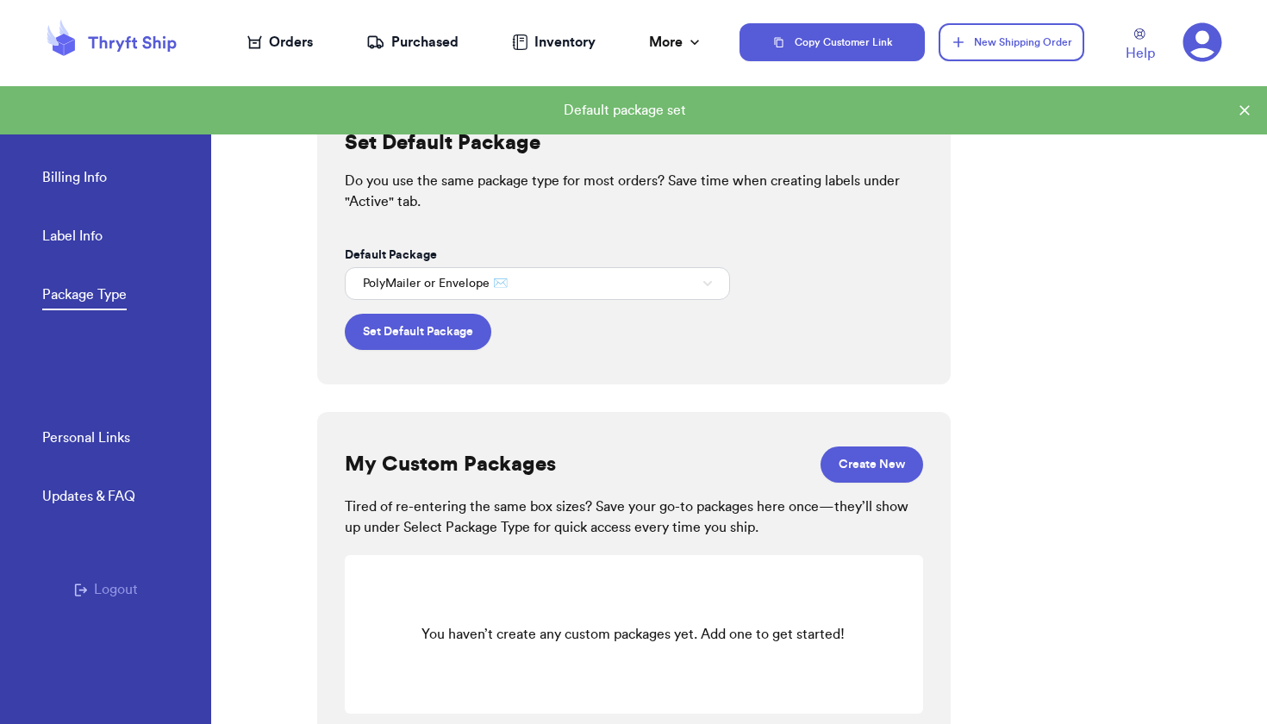
scroll to position [0, 0]
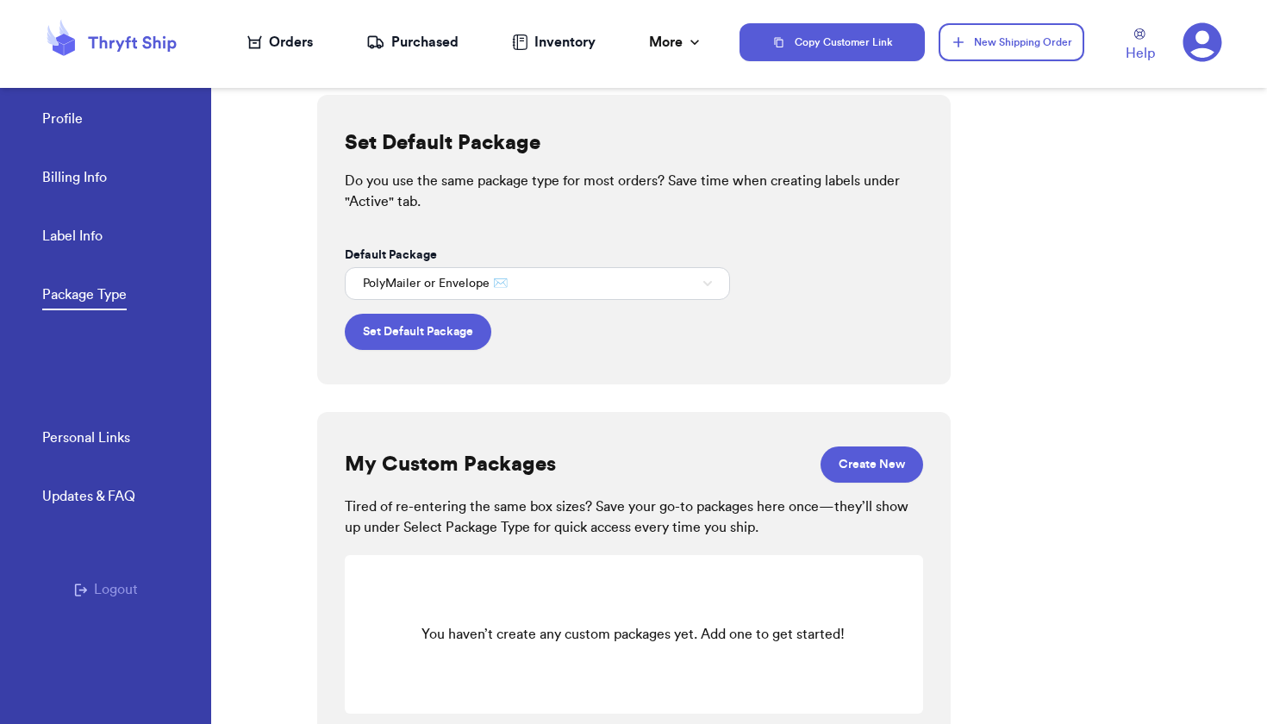
click at [103, 435] on link "Personal Links" at bounding box center [86, 439] width 88 height 24
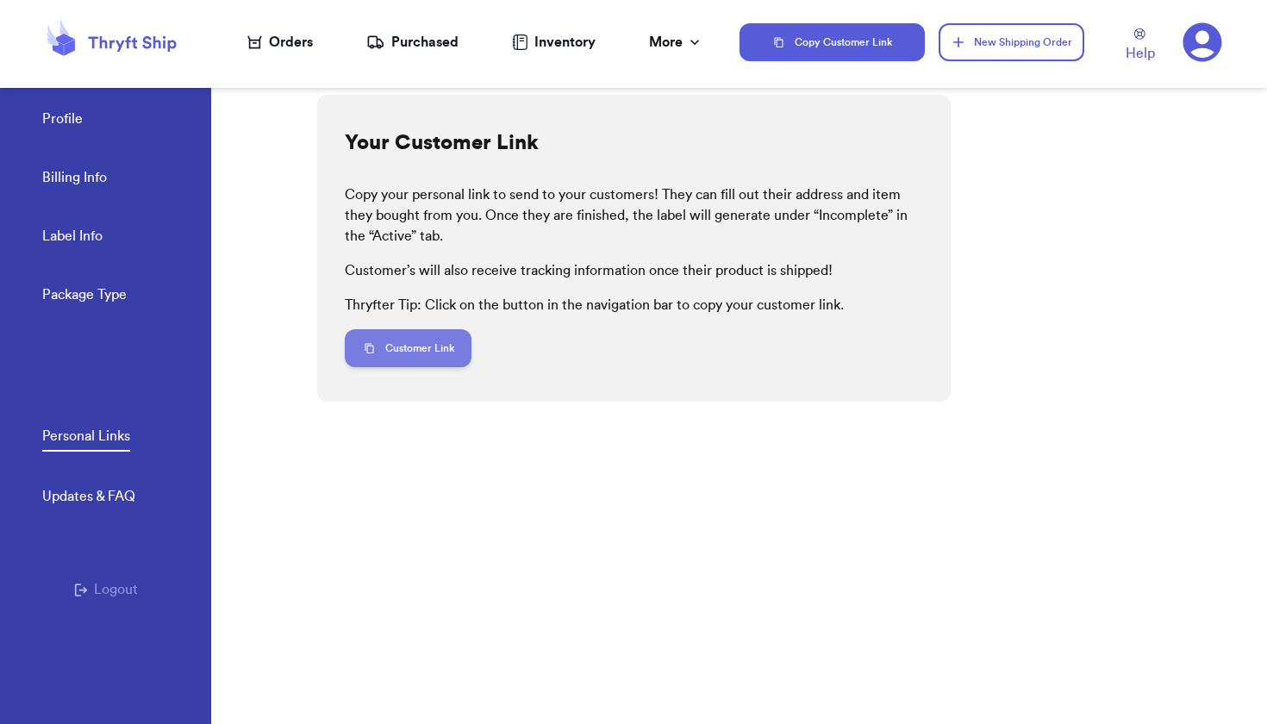
click at [408, 349] on button "Customer Link" at bounding box center [409, 348] width 128 height 38
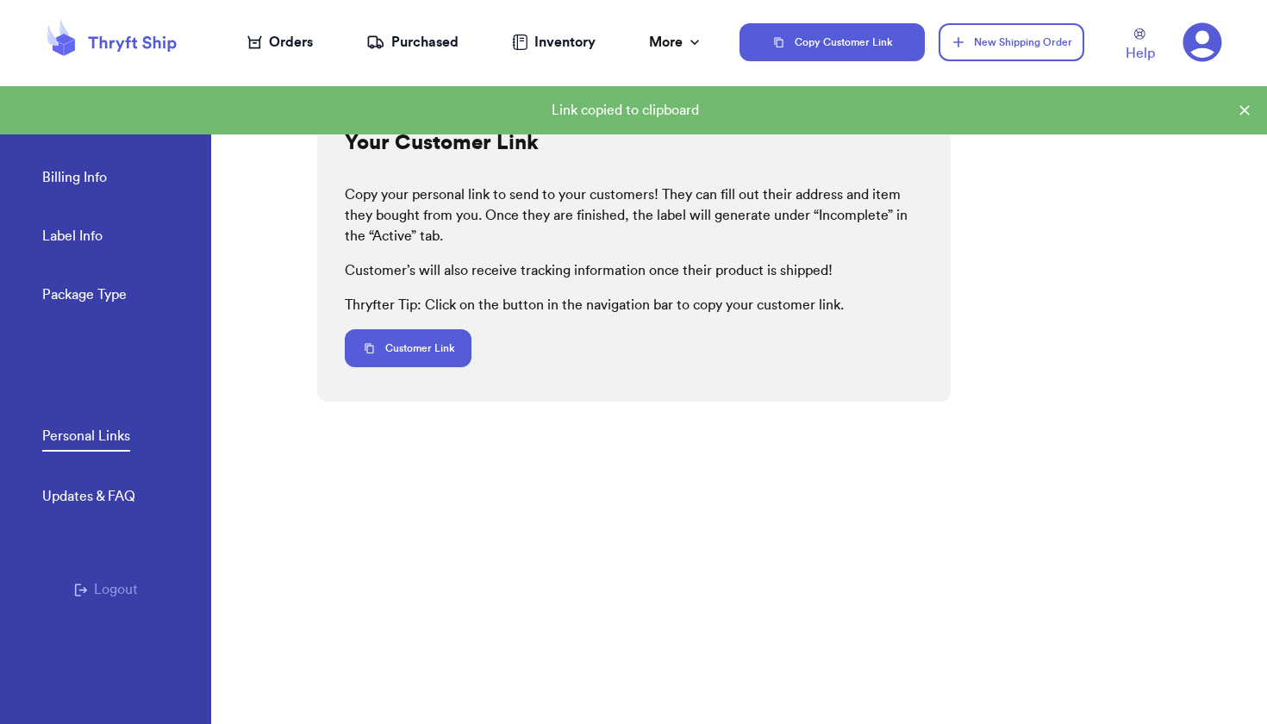
click at [541, 46] on div "Inventory" at bounding box center [554, 42] width 84 height 21
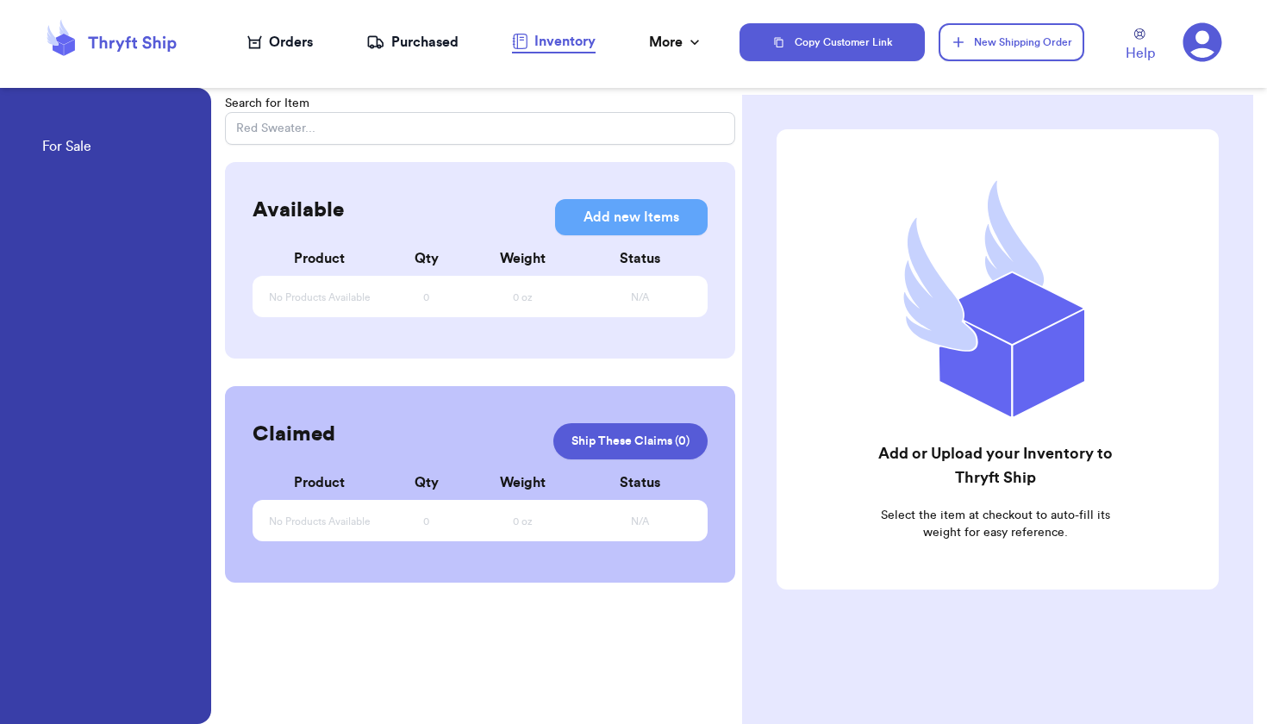
click at [405, 45] on div "Purchased" at bounding box center [412, 42] width 92 height 21
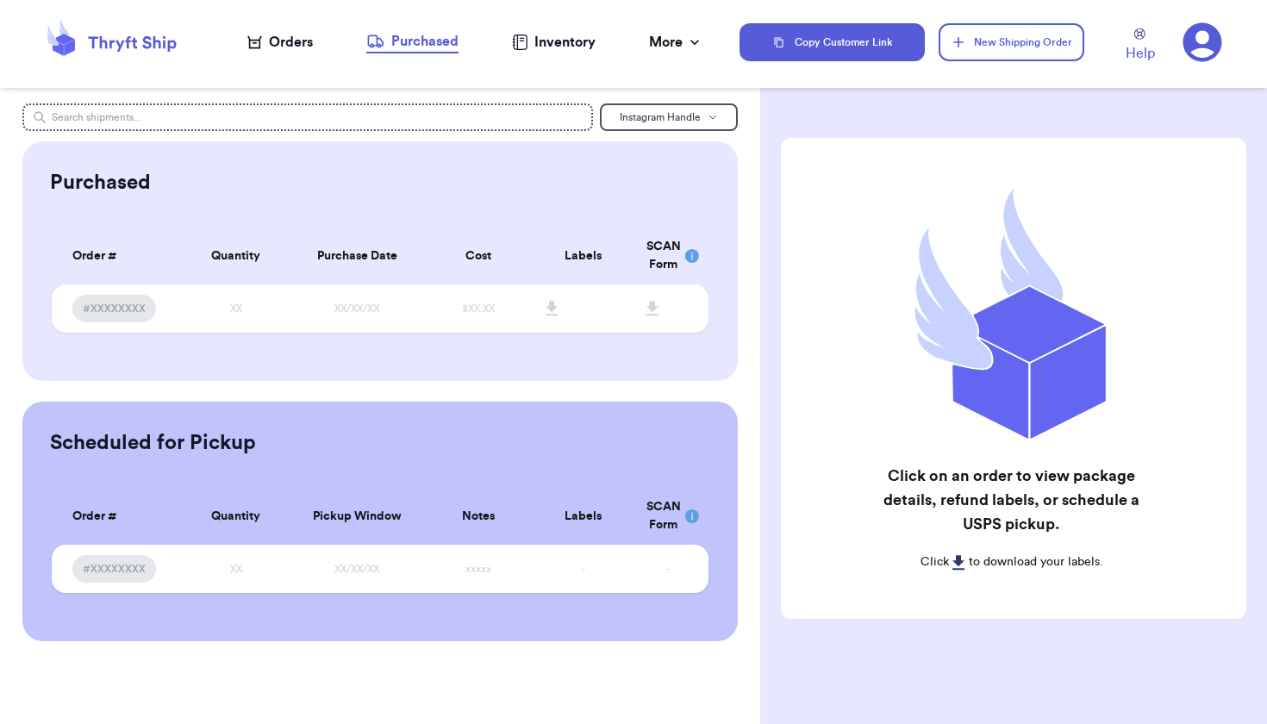
click at [564, 43] on div "Inventory" at bounding box center [554, 42] width 84 height 21
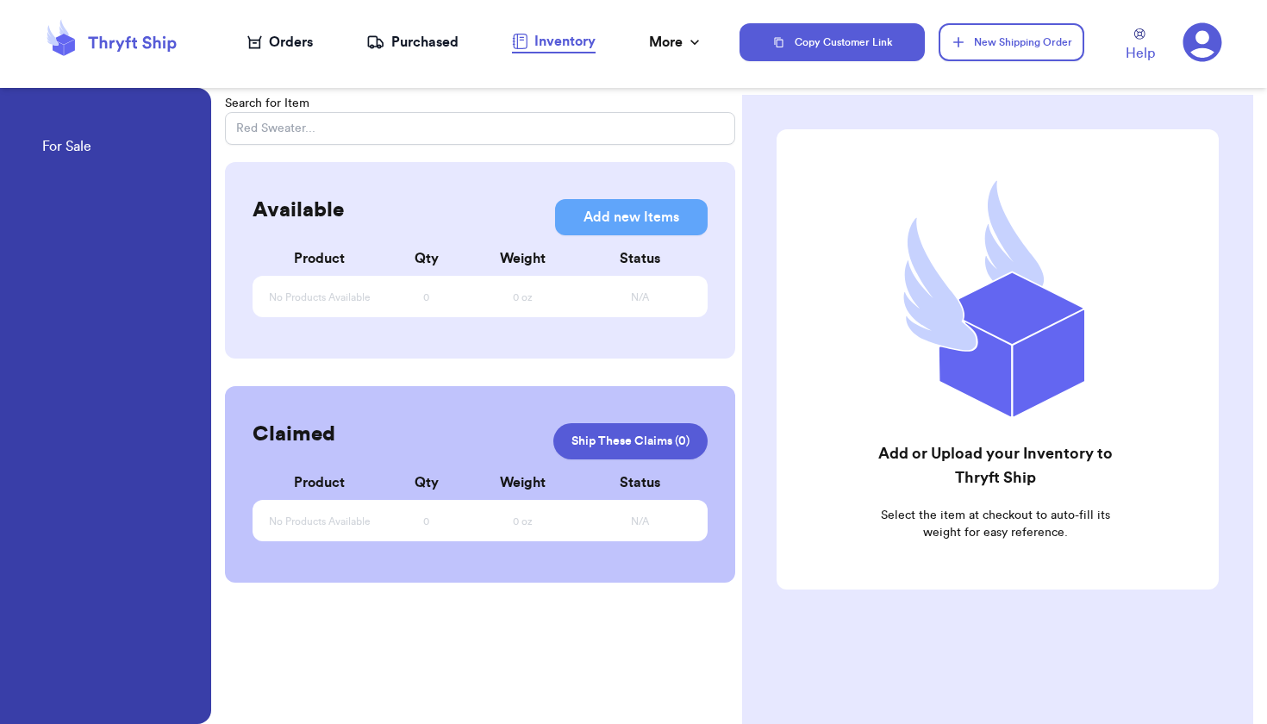
click at [1207, 34] on icon at bounding box center [1201, 42] width 39 height 39
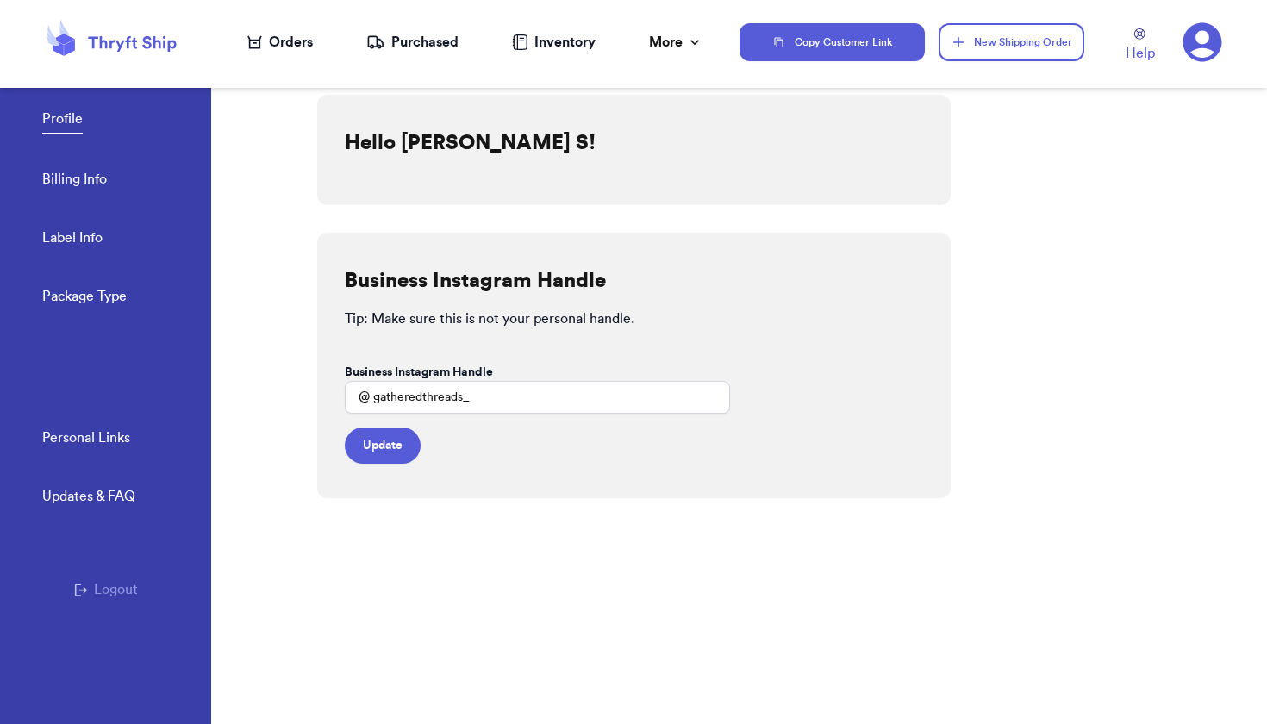
click at [560, 40] on div "Inventory" at bounding box center [554, 42] width 84 height 21
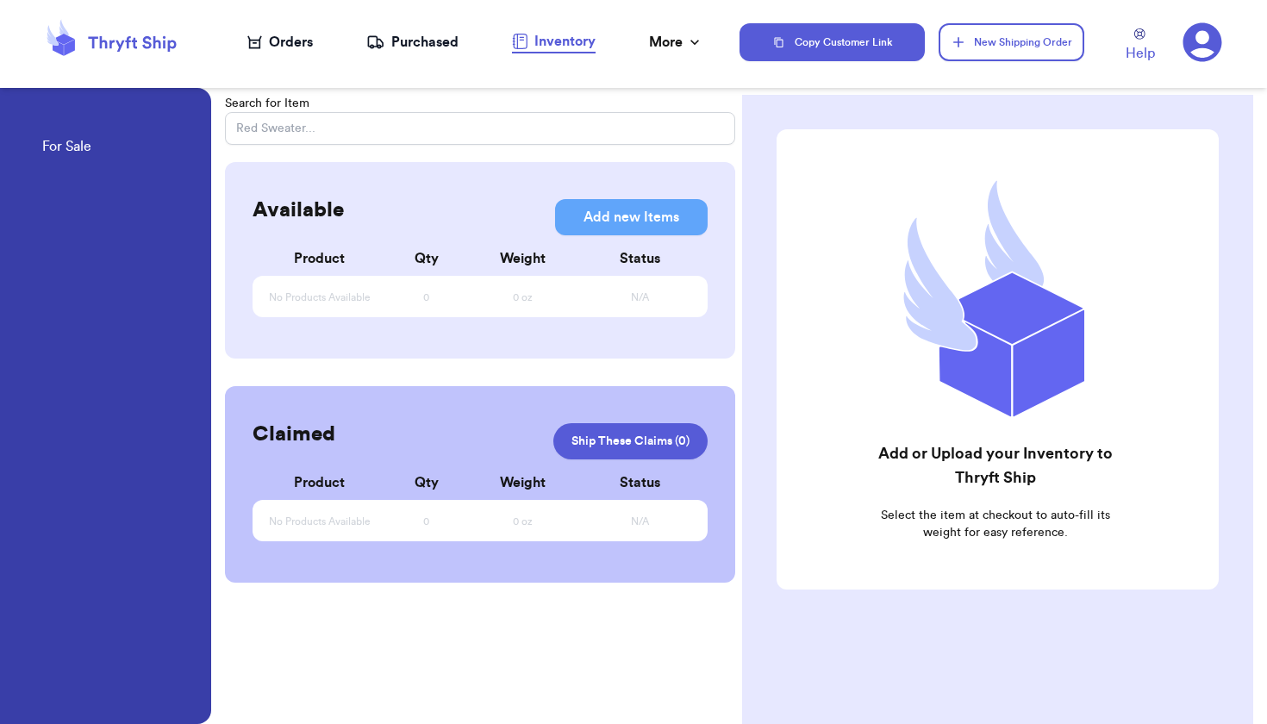
click at [427, 47] on div "Purchased" at bounding box center [412, 42] width 92 height 21
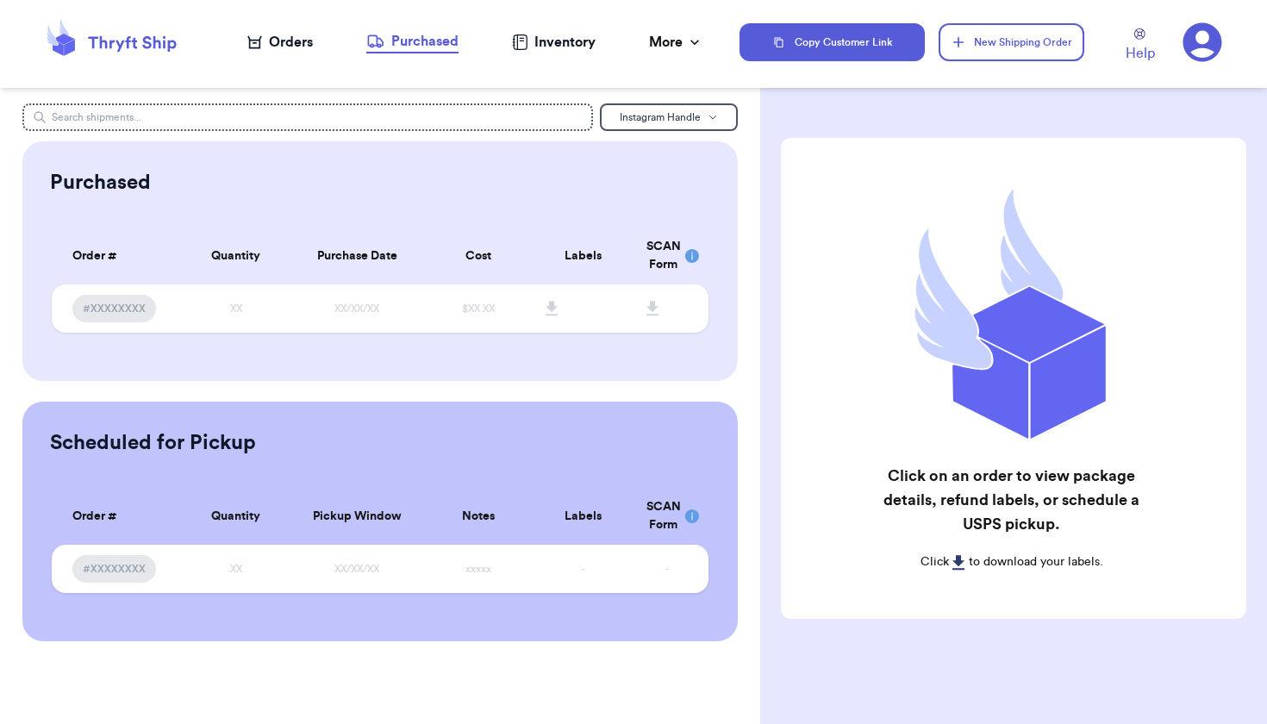
click at [277, 48] on div "Orders" at bounding box center [279, 42] width 65 height 21
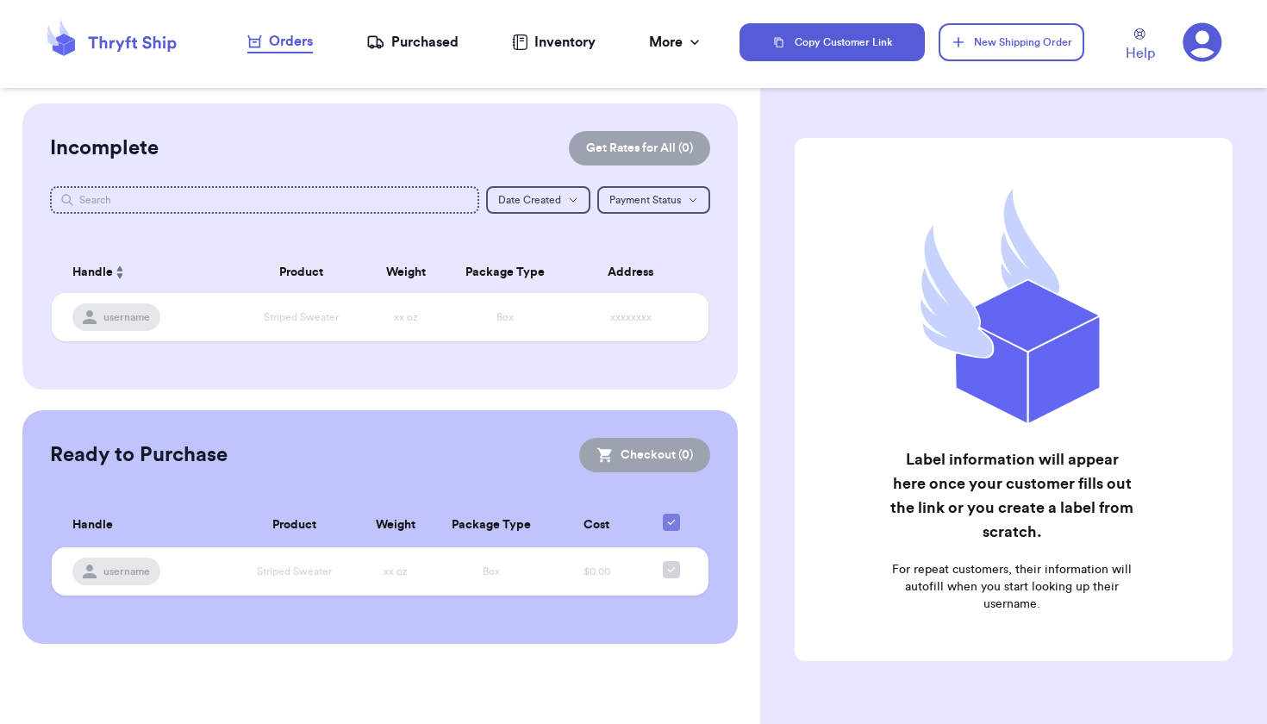
click at [1108, 5] on header "Orders Purchased Inventory More Stats Completed Orders Copy Customer Link New S…" at bounding box center [633, 44] width 1267 height 88
click at [956, 149] on div "Label information will appear here once your customer fills out the link or you…" at bounding box center [1013, 399] width 438 height 523
click at [558, 40] on div "Inventory" at bounding box center [554, 42] width 84 height 21
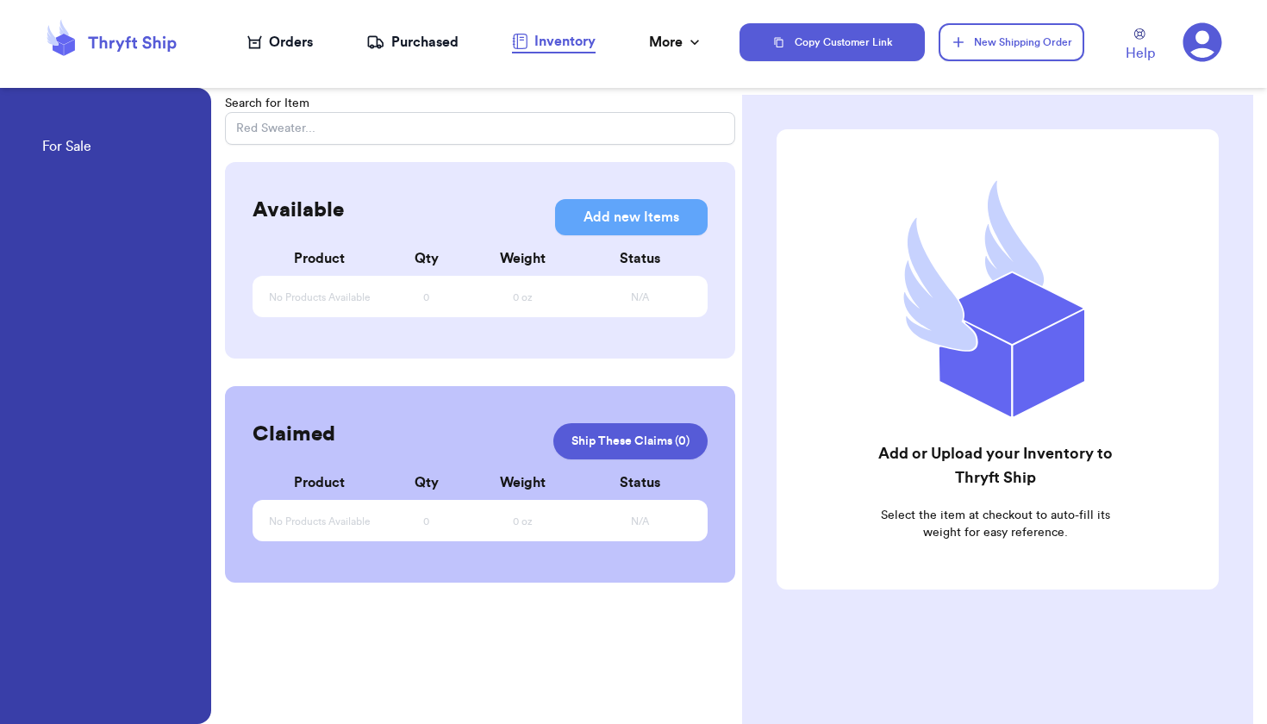
click at [278, 44] on div "Orders" at bounding box center [279, 42] width 65 height 21
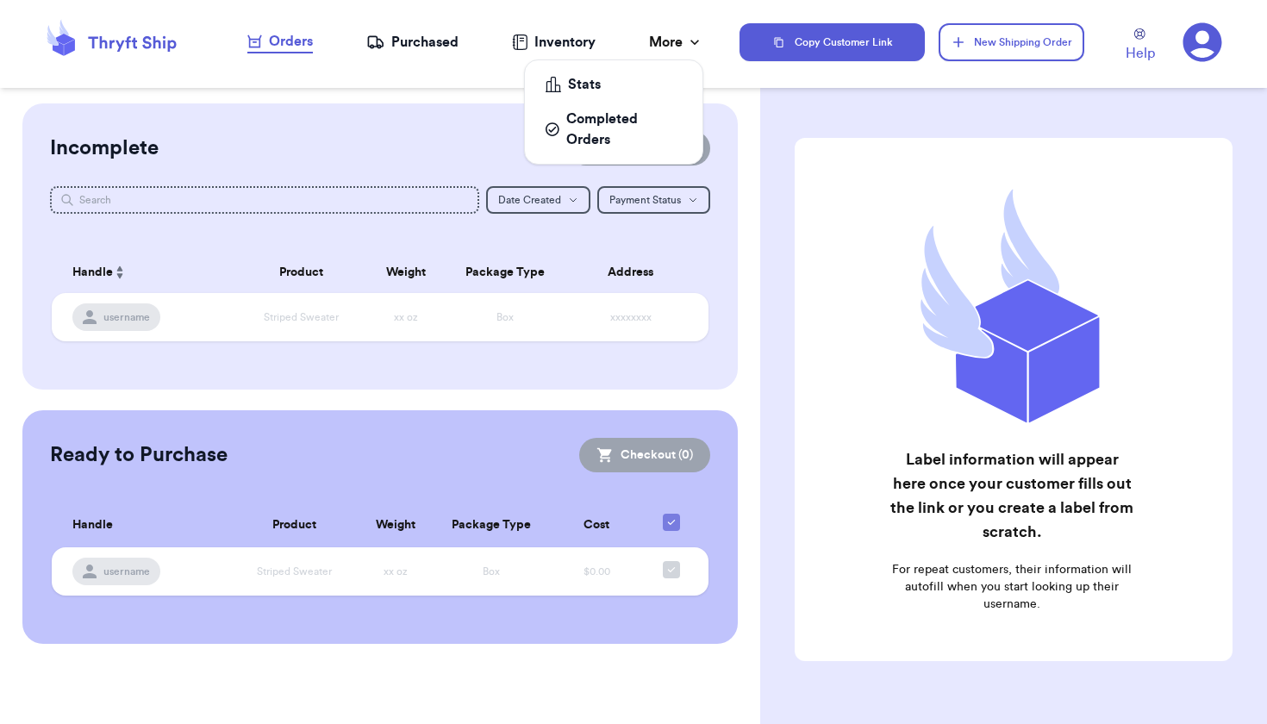
click at [678, 46] on div "More" at bounding box center [676, 42] width 54 height 21
click at [1208, 35] on icon at bounding box center [1201, 42] width 39 height 39
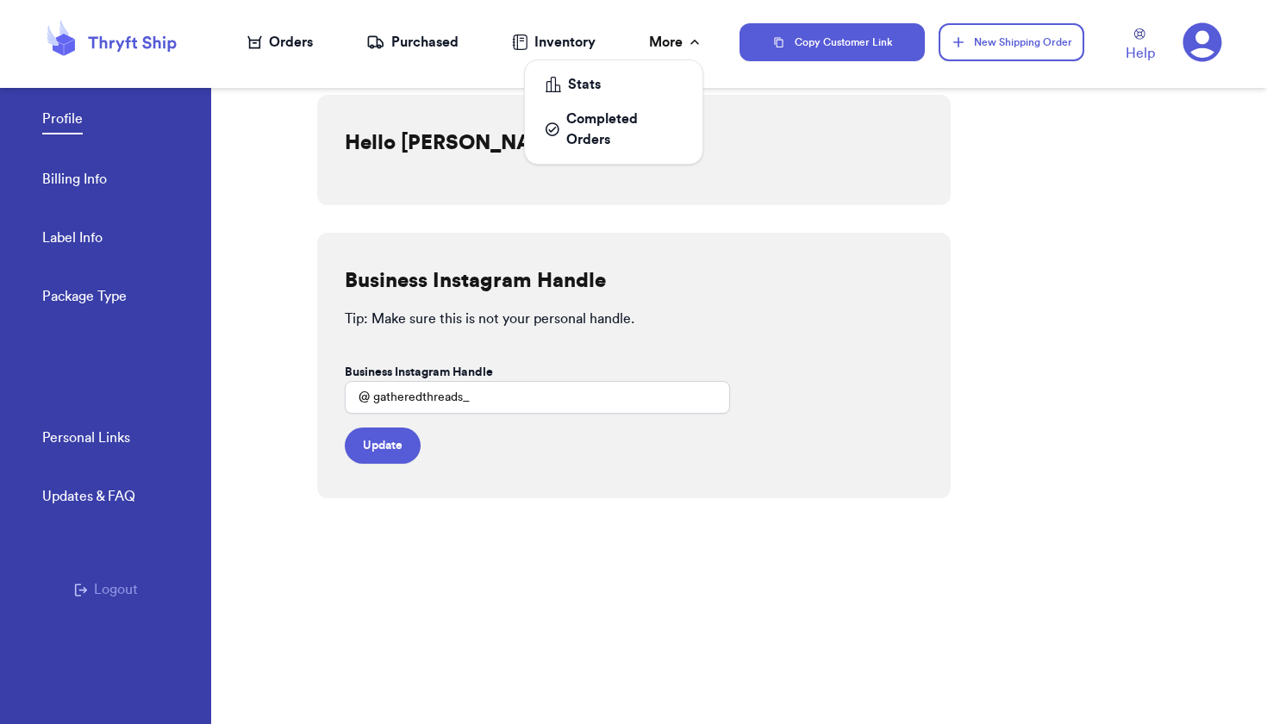
click at [694, 45] on icon at bounding box center [694, 42] width 17 height 17
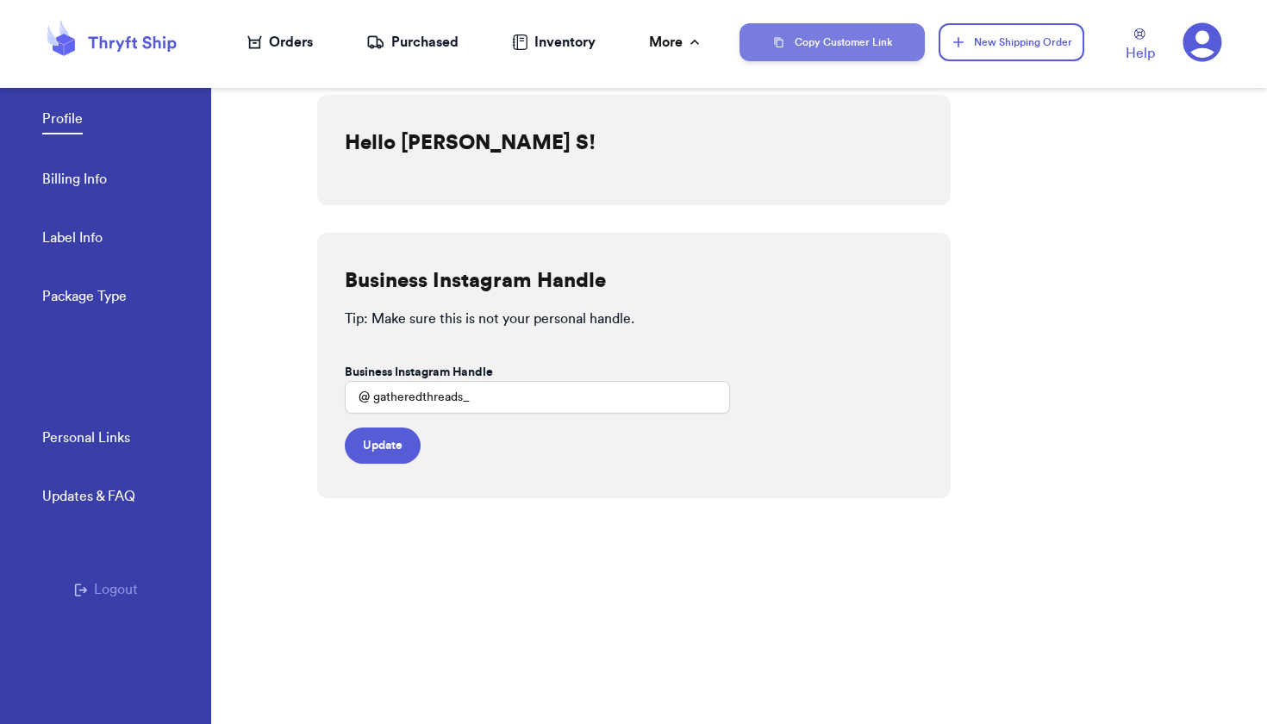
click at [847, 49] on button "Copy Customer Link" at bounding box center [832, 42] width 186 height 38
